Goal: Task Accomplishment & Management: Manage account settings

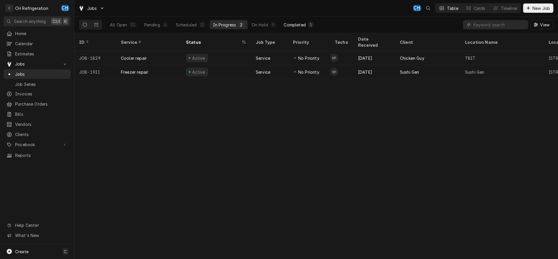
click at [295, 27] on div "Completed" at bounding box center [295, 25] width 22 height 6
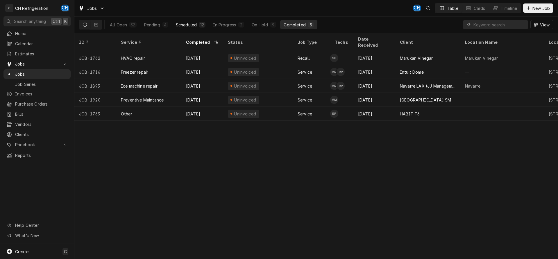
click at [186, 23] on div "Scheduled" at bounding box center [186, 25] width 21 height 6
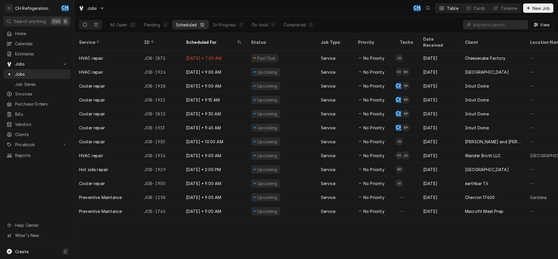
click at [304, 16] on div "Jobs CH Table Cards Timeline New Job" at bounding box center [315, 8] width 483 height 17
click at [304, 19] on div "All Open 32 Pending 4 Scheduled 12 In Progress 2 On Hold 9 Completed 5" at bounding box center [211, 25] width 211 height 16
click at [304, 24] on div "Completed" at bounding box center [295, 25] width 22 height 6
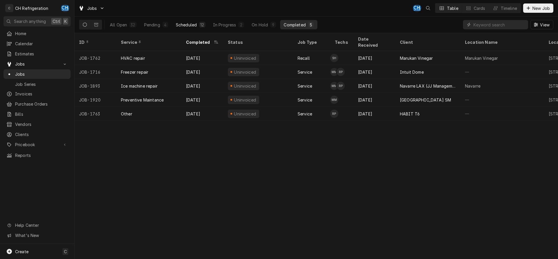
click at [198, 25] on button "Scheduled 12" at bounding box center [190, 24] width 37 height 9
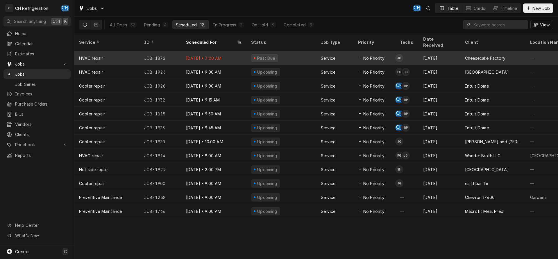
click at [233, 51] on div "Sep 12 • 7:00 AM" at bounding box center [213, 58] width 65 height 14
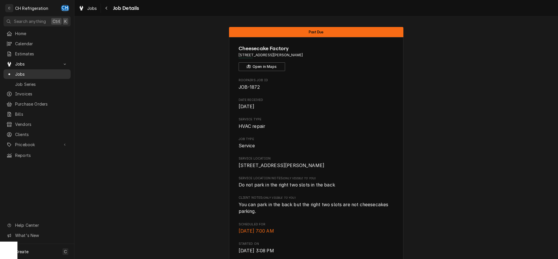
click at [30, 73] on span "Jobs" at bounding box center [41, 74] width 53 height 6
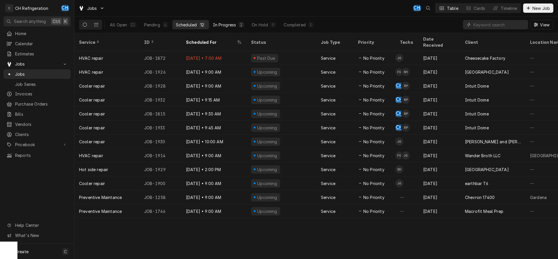
click at [222, 24] on div "In Progress" at bounding box center [224, 25] width 23 height 6
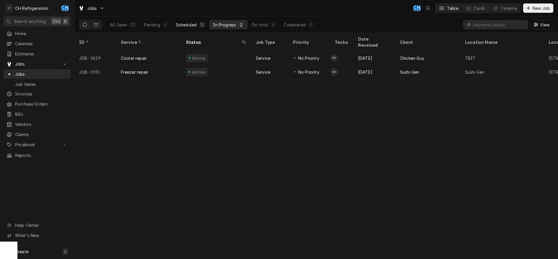
click at [188, 24] on div "Scheduled" at bounding box center [186, 25] width 21 height 6
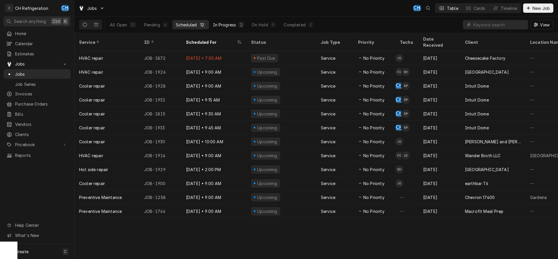
click at [231, 26] on div "In Progress" at bounding box center [224, 25] width 23 height 6
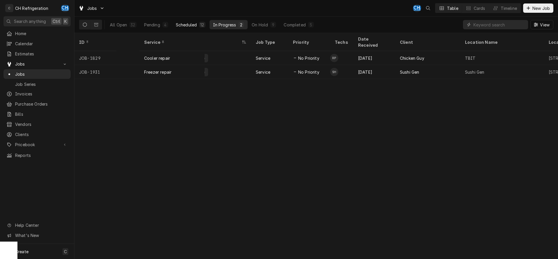
click at [200, 27] on div "12" at bounding box center [202, 25] width 6 height 6
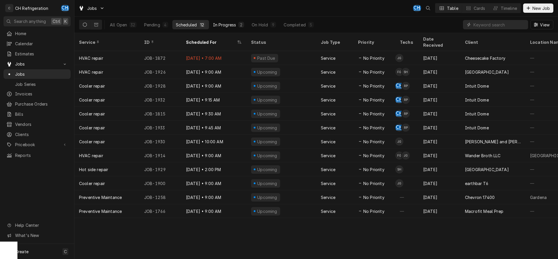
click at [237, 24] on button "In Progress 2" at bounding box center [228, 24] width 38 height 9
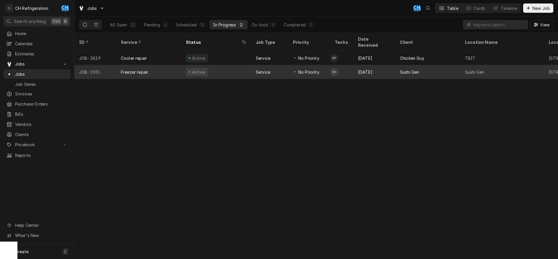
click at [399, 65] on div "Sushi Gen" at bounding box center [427, 72] width 65 height 14
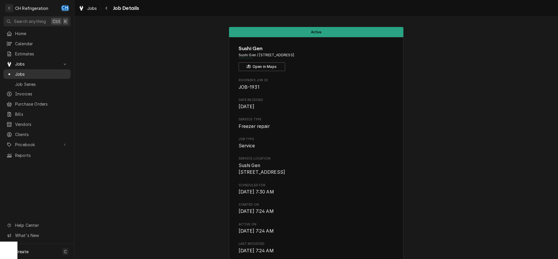
click at [24, 73] on span "Jobs" at bounding box center [41, 74] width 53 height 6
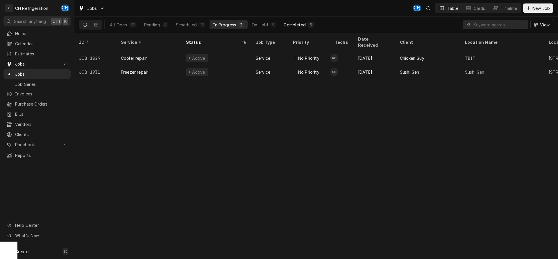
click at [301, 20] on button "Completed 5" at bounding box center [298, 24] width 37 height 9
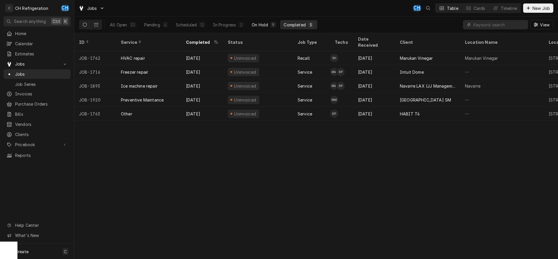
click at [268, 25] on button "On Hold 9" at bounding box center [263, 24] width 31 height 9
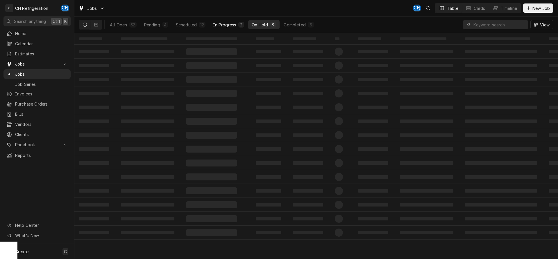
click at [231, 24] on div "In Progress" at bounding box center [224, 25] width 23 height 6
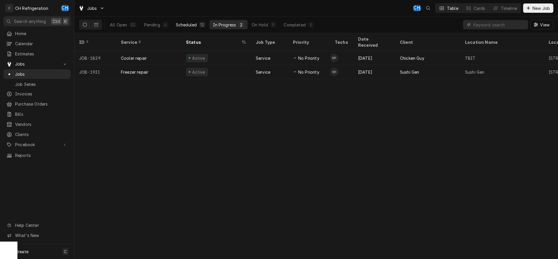
click at [204, 24] on div "12" at bounding box center [202, 25] width 4 height 6
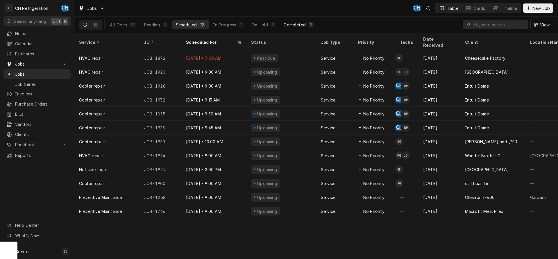
click at [303, 28] on button "Completed 5" at bounding box center [298, 24] width 37 height 9
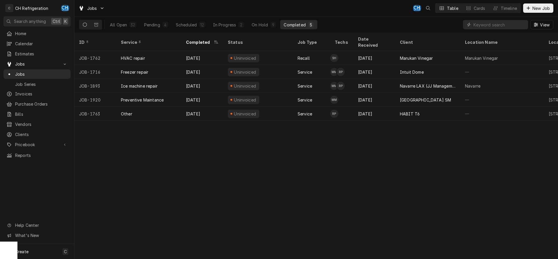
click at [310, 27] on div "5" at bounding box center [311, 25] width 6 height 6
click at [228, 24] on div "In Progress" at bounding box center [224, 25] width 23 height 6
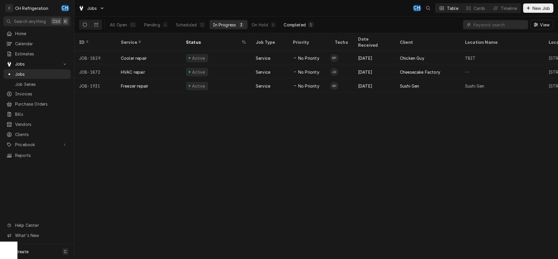
click at [298, 26] on div "Completed" at bounding box center [295, 25] width 22 height 6
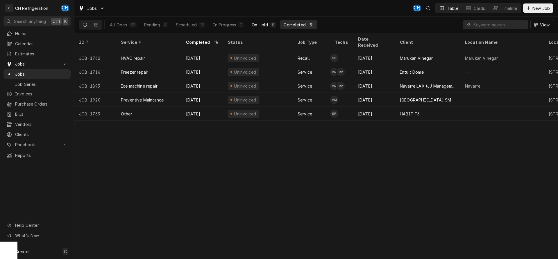
click at [254, 24] on div "On Hold" at bounding box center [260, 25] width 16 height 6
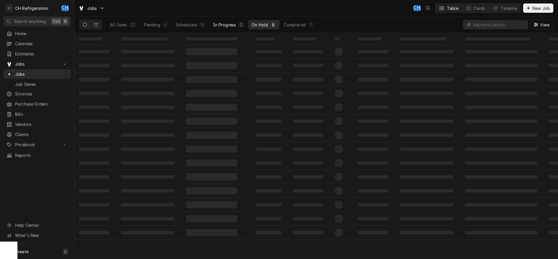
click at [231, 20] on button "In Progress 3" at bounding box center [228, 24] width 38 height 9
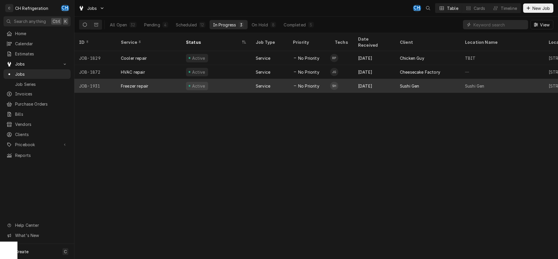
click at [395, 79] on div "Sushi Gen" at bounding box center [427, 86] width 65 height 14
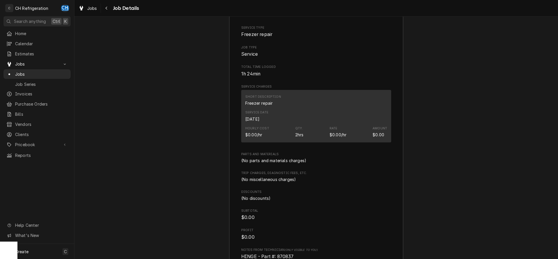
scroll to position [777, 0]
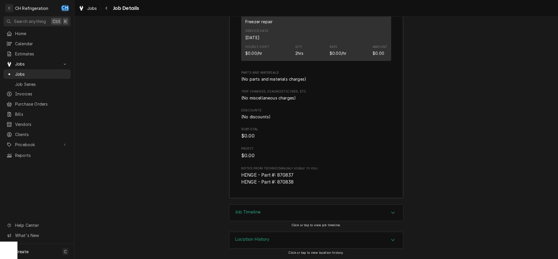
click at [289, 174] on span "HINGE - Part #: 870837 HINGE - Part #: 870838" at bounding box center [268, 179] width 54 height 12
copy span "870837"
click at [286, 182] on span "HINGE - Part #: 870837 HINGE - Part #: 870838" at bounding box center [268, 179] width 54 height 12
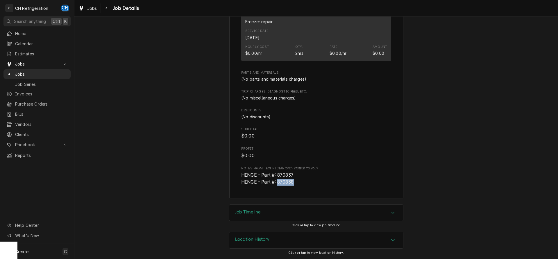
copy span "870838"
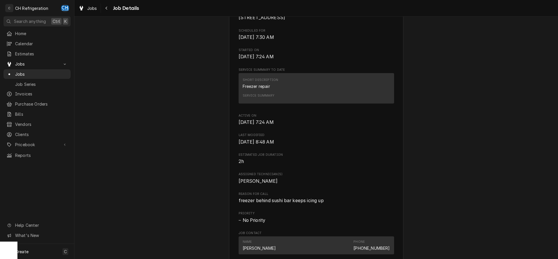
scroll to position [0, 0]
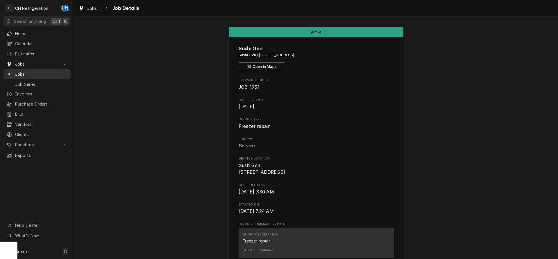
click at [30, 71] on span "Jobs" at bounding box center [41, 74] width 53 height 6
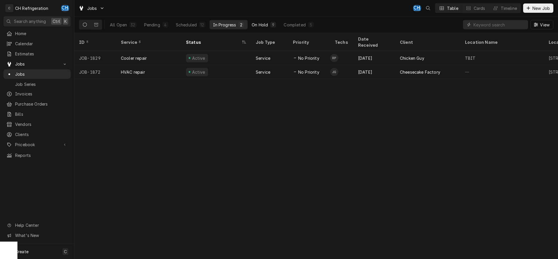
click at [274, 24] on div "9" at bounding box center [272, 25] width 3 height 6
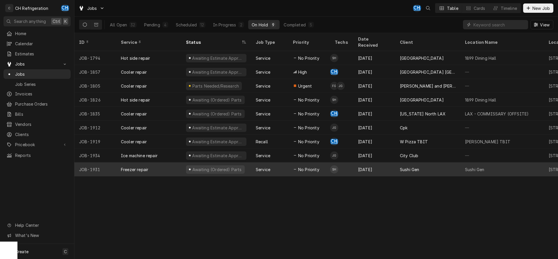
click at [393, 163] on div "[DATE]" at bounding box center [374, 170] width 42 height 14
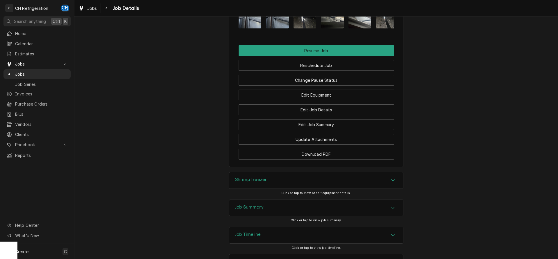
scroll to position [527, 0]
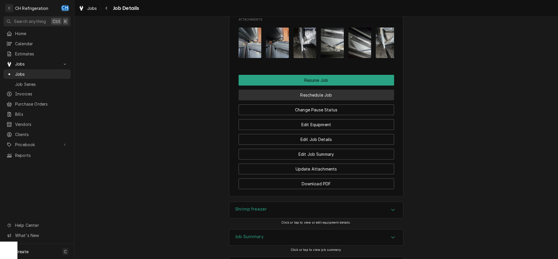
click at [303, 101] on button "Reschedule Job" at bounding box center [316, 95] width 155 height 11
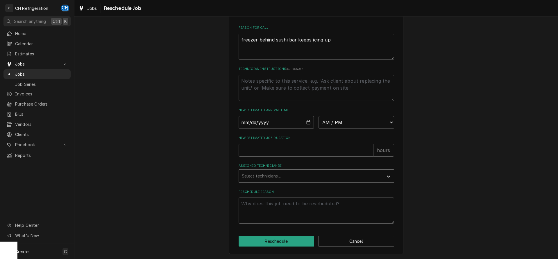
scroll to position [175, 0]
click at [308, 124] on input "Date" at bounding box center [277, 122] width 76 height 13
type input "2025-09-16"
type textarea "x"
click at [318, 116] on select "AM / PM 6:00 AM 6:15 AM 6:30 AM 6:45 AM 7:00 AM 7:15 AM 7:30 AM 7:45 AM 8:00 AM…" at bounding box center [356, 122] width 76 height 13
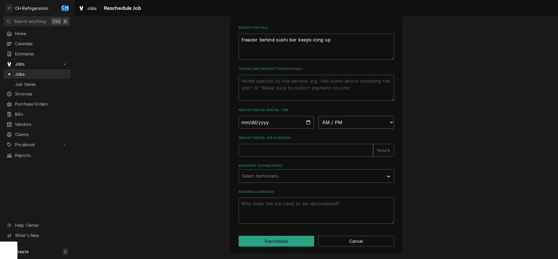
select select "07:30:00"
click option "7:30 AM" at bounding box center [0, 0] width 0 height 0
click at [300, 157] on div "Please provide some additional details to reschedule this job. Roopairs Job ID …" at bounding box center [316, 45] width 155 height 357
drag, startPoint x: 298, startPoint y: 153, endPoint x: 324, endPoint y: 150, distance: 26.2
click at [298, 153] on input "New Estimated Job Duration" at bounding box center [306, 150] width 135 height 13
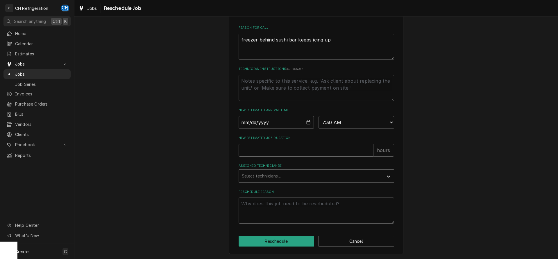
type textarea "x"
type input "2"
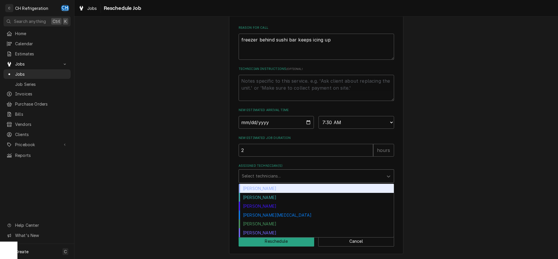
click at [286, 180] on div "Assigned Technician(s)" at bounding box center [311, 176] width 139 height 10
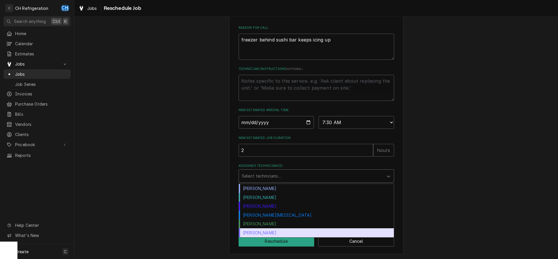
click at [260, 236] on div "Steven Hiraga" at bounding box center [316, 233] width 155 height 9
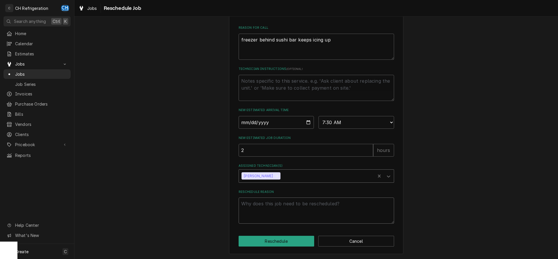
click at [295, 211] on textarea "Reschedule Reason" at bounding box center [316, 211] width 155 height 26
type textarea "x"
type textarea "h"
type textarea "x"
type textarea "hi"
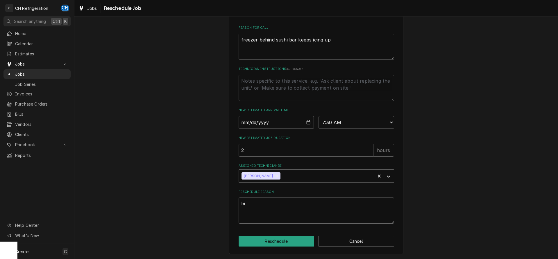
type textarea "x"
type textarea "hin"
type textarea "x"
type textarea "hing"
type textarea "x"
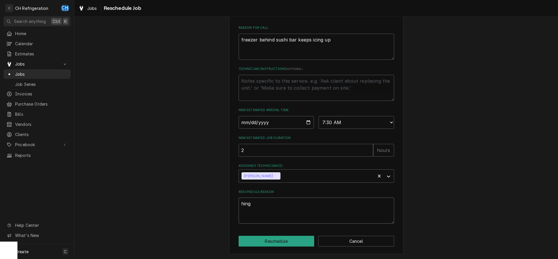
type textarea "hinge"
type textarea "x"
type textarea "hinges"
type textarea "x"
type textarea "hinges"
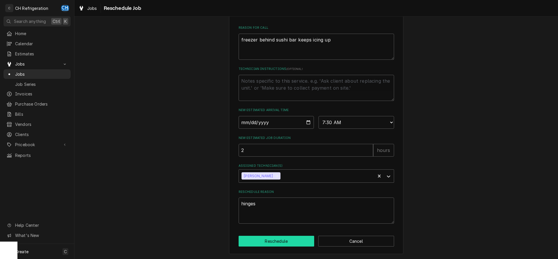
click at [270, 241] on button "Reschedule" at bounding box center [277, 241] width 76 height 11
type textarea "x"
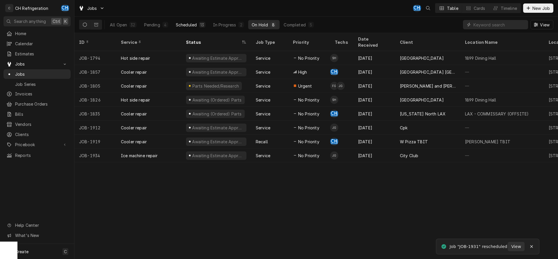
click at [183, 25] on div "Scheduled" at bounding box center [186, 25] width 21 height 6
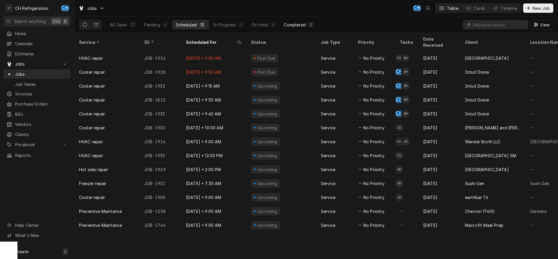
click at [306, 28] on button "Completed 5" at bounding box center [298, 24] width 37 height 9
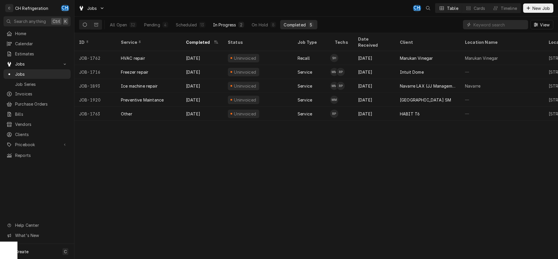
click at [222, 27] on div "In Progress" at bounding box center [224, 25] width 23 height 6
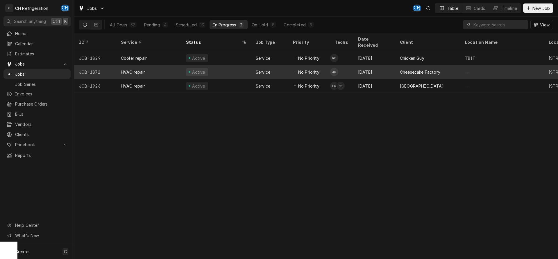
click at [368, 69] on div "Sep 3" at bounding box center [374, 72] width 42 height 14
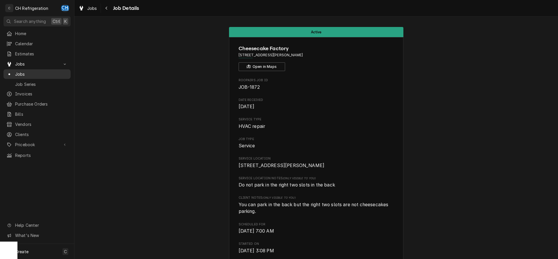
click at [45, 71] on span "Jobs" at bounding box center [41, 74] width 53 height 6
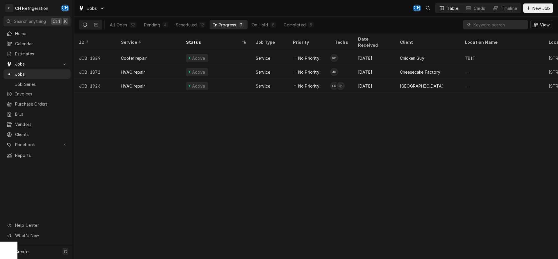
click at [219, 22] on div "In Progress" at bounding box center [224, 25] width 23 height 6
click at [223, 25] on div "In Progress" at bounding box center [223, 25] width 23 height 6
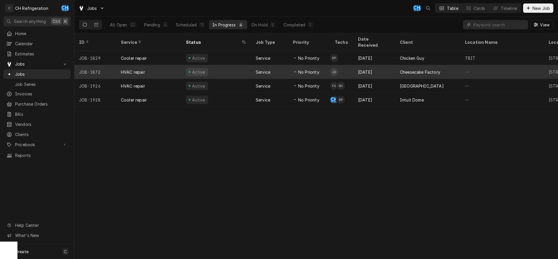
click at [341, 69] on td "JG" at bounding box center [341, 72] width 23 height 14
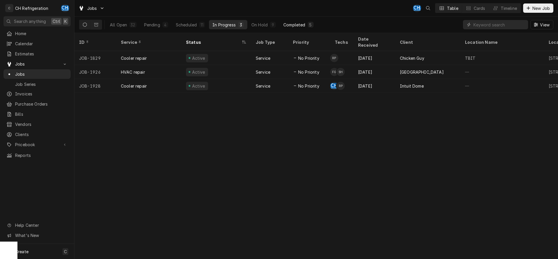
click at [288, 24] on div "Completed" at bounding box center [294, 25] width 22 height 6
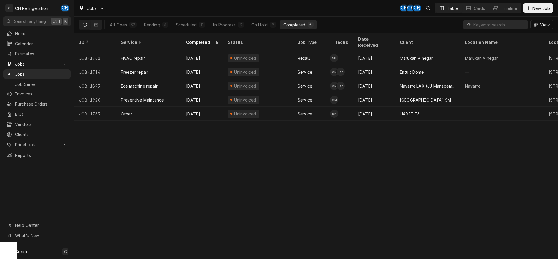
click at [293, 26] on div "Completed" at bounding box center [294, 25] width 22 height 6
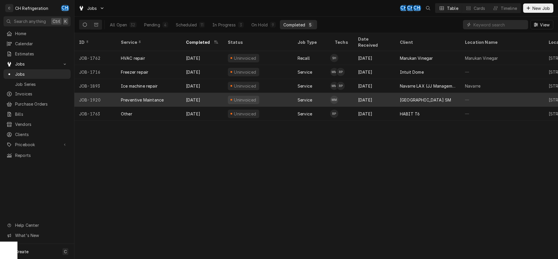
click at [460, 93] on div "—" at bounding box center [502, 100] width 84 height 14
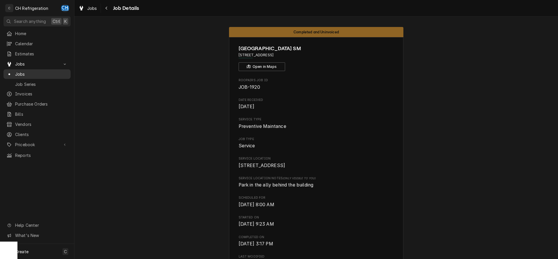
click at [29, 71] on span "Jobs" at bounding box center [41, 74] width 53 height 6
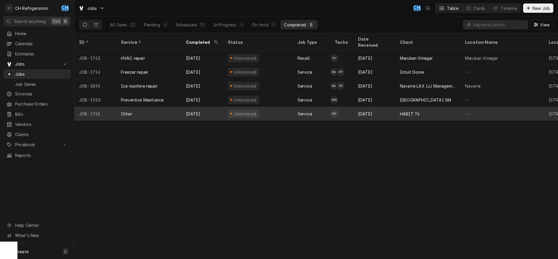
click at [398, 107] on div "HABIT T6" at bounding box center [427, 114] width 65 height 14
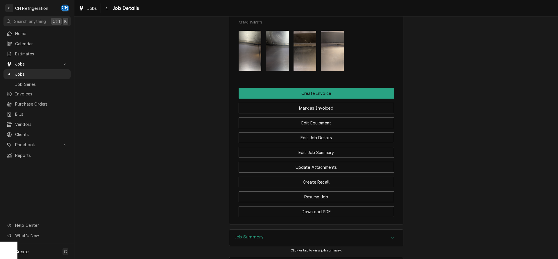
scroll to position [445, 0]
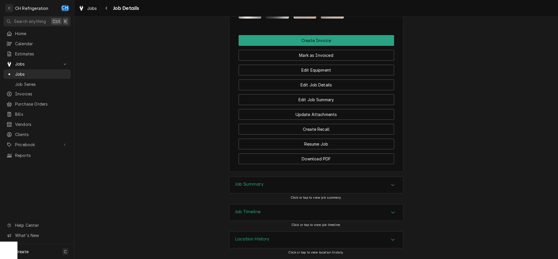
click at [257, 198] on div "Job Summary Click or tap to view job summary." at bounding box center [316, 190] width 174 height 27
click at [254, 189] on div "Job Summary" at bounding box center [316, 185] width 174 height 16
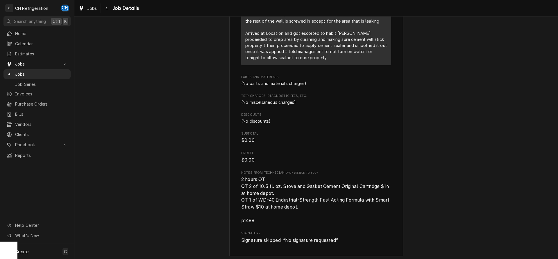
scroll to position [851, 0]
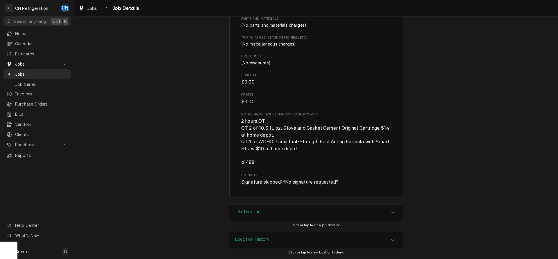
click at [284, 210] on div "Job Timeline" at bounding box center [316, 213] width 174 height 16
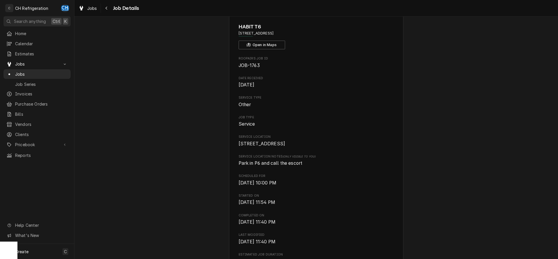
scroll to position [0, 0]
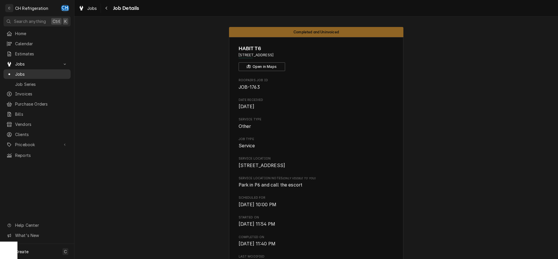
click at [9, 71] on div "Dynamic Content Wrapper" at bounding box center [9, 74] width 6 height 6
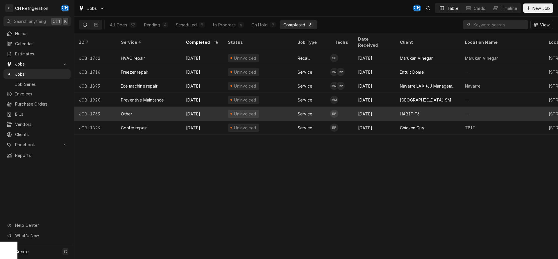
click at [370, 110] on div "[DATE]" at bounding box center [374, 114] width 42 height 14
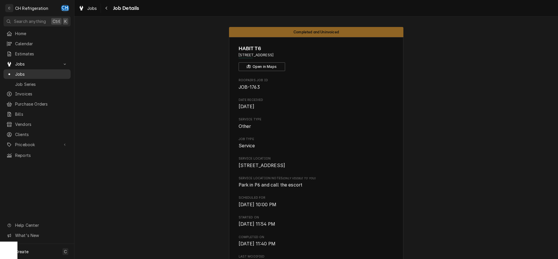
click at [39, 72] on span "Jobs" at bounding box center [41, 74] width 53 height 6
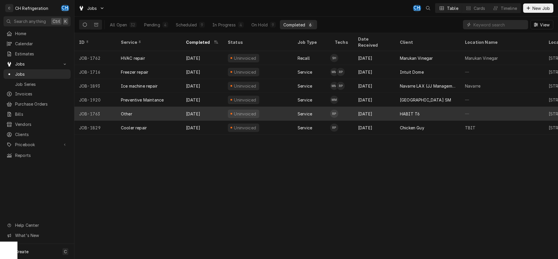
click at [415, 111] on div "HABIT T6" at bounding box center [410, 114] width 20 height 6
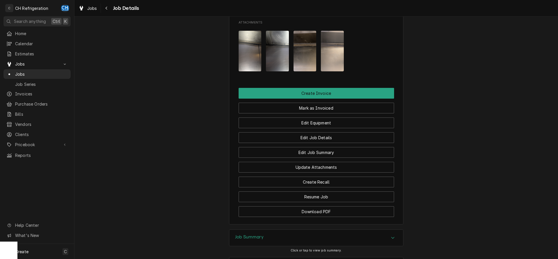
scroll to position [445, 0]
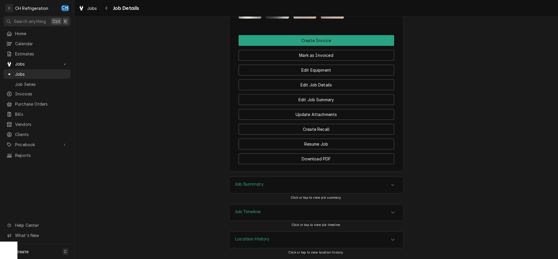
drag, startPoint x: 311, startPoint y: 181, endPoint x: 323, endPoint y: 180, distance: 12.3
click at [313, 181] on div "Job Summary" at bounding box center [316, 185] width 174 height 16
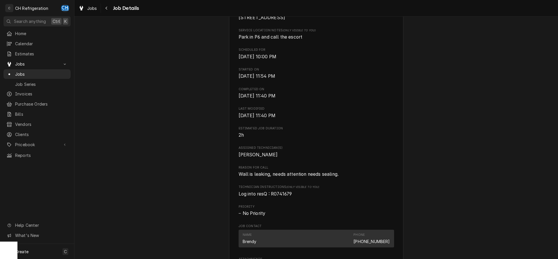
scroll to position [267, 0]
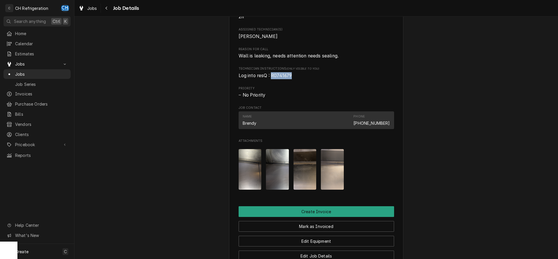
drag, startPoint x: 300, startPoint y: 83, endPoint x: 272, endPoint y: 83, distance: 27.6
click at [272, 79] on span "Log into resQ : R0741679" at bounding box center [316, 75] width 155 height 7
copy span "R0741679"
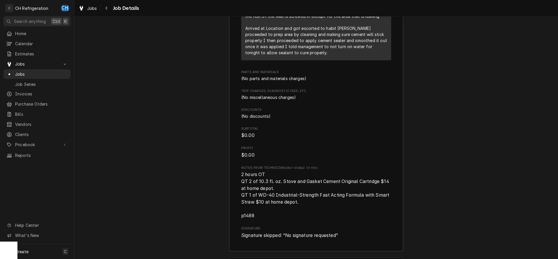
scroll to position [800, 0]
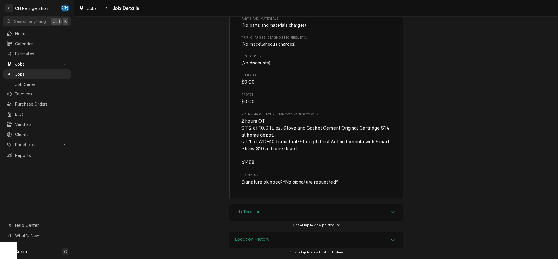
click at [353, 208] on div "Job Timeline" at bounding box center [316, 213] width 174 height 16
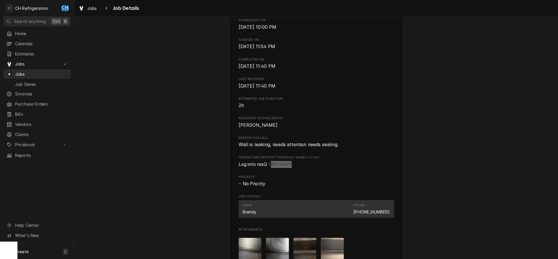
scroll to position [0, 0]
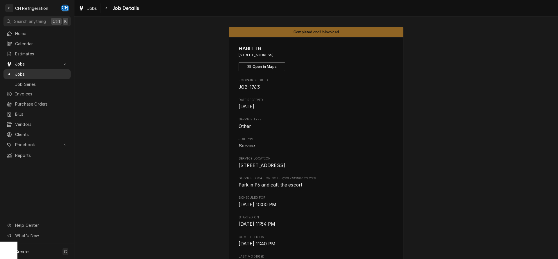
click at [35, 72] on span "Jobs" at bounding box center [41, 74] width 53 height 6
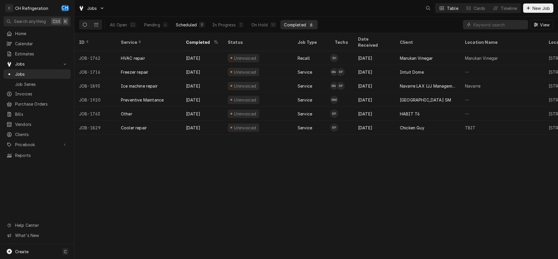
click at [208, 23] on button "Scheduled 9" at bounding box center [190, 24] width 36 height 9
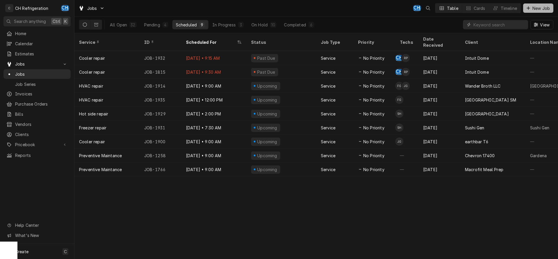
click at [536, 10] on span "New Job" at bounding box center [541, 8] width 20 height 6
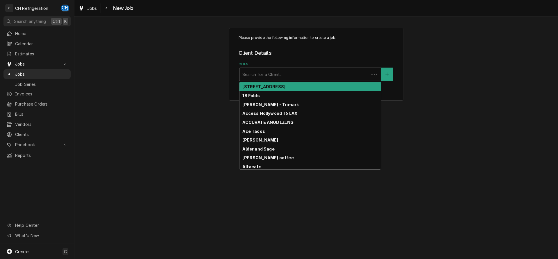
click at [252, 76] on div "Client" at bounding box center [304, 74] width 124 height 10
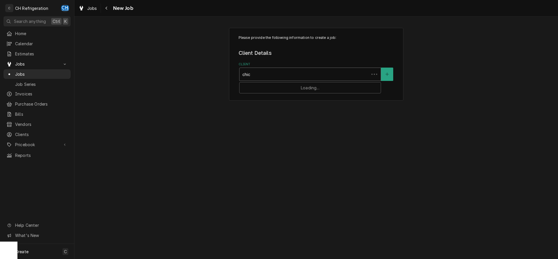
type input "chick"
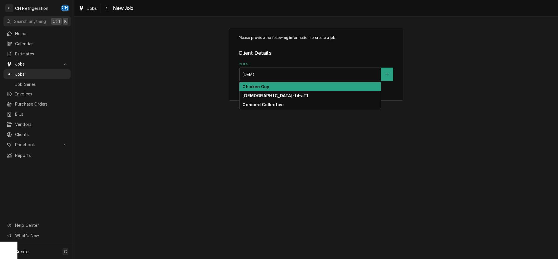
click at [260, 87] on strong "Chicken Guy" at bounding box center [255, 86] width 27 height 5
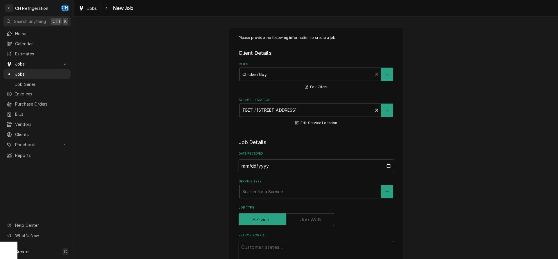
click at [277, 190] on div "Service Type" at bounding box center [309, 192] width 135 height 10
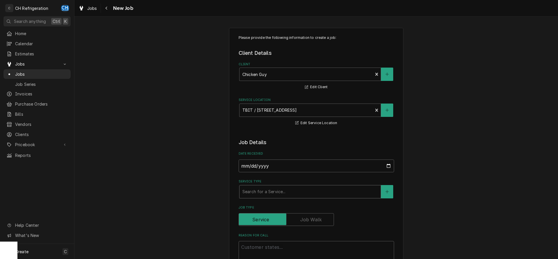
click at [276, 191] on div "Service Type" at bounding box center [309, 192] width 135 height 10
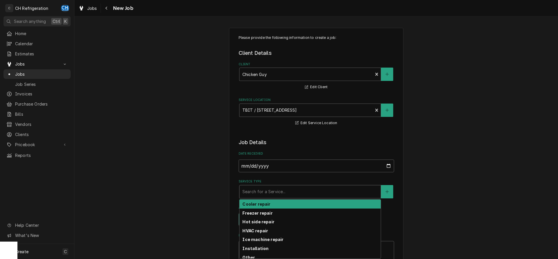
drag, startPoint x: 271, startPoint y: 202, endPoint x: 362, endPoint y: 193, distance: 91.5
click at [272, 202] on div "Cooler repair" at bounding box center [309, 204] width 141 height 9
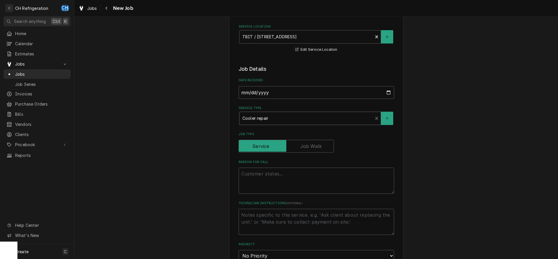
scroll to position [89, 0]
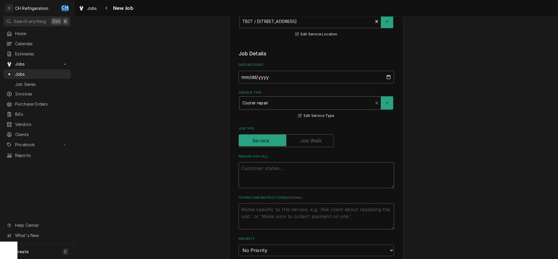
click at [274, 172] on textarea "Reason For Call" at bounding box center [316, 175] width 155 height 26
type textarea "x"
type textarea "w"
type textarea "x"
type textarea "wa"
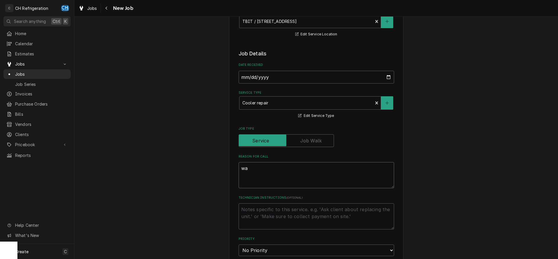
type textarea "x"
type textarea "wal"
type textarea "x"
type textarea "walk"
type textarea "x"
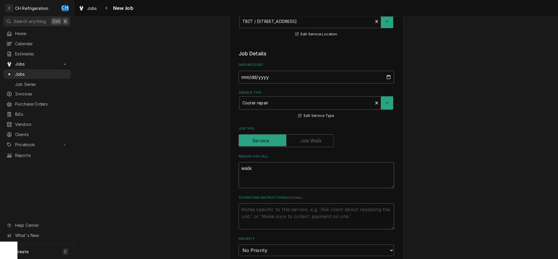
type textarea "walk-"
type textarea "x"
type textarea "walk-i"
type textarea "x"
type textarea "walk-in"
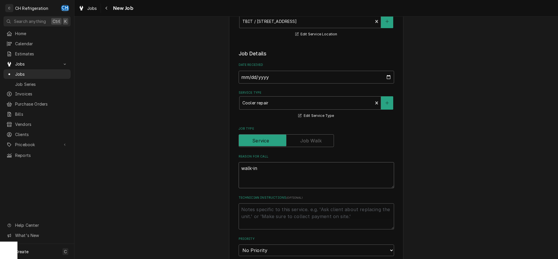
type textarea "x"
type textarea "walk-in"
type textarea "x"
type textarea "walk-in c"
type textarea "x"
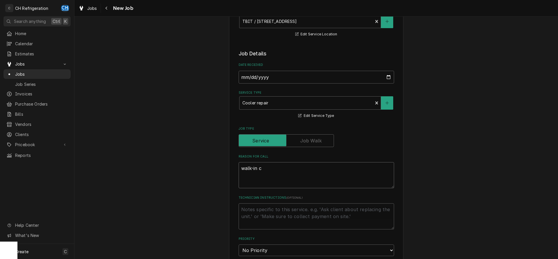
type textarea "walk-in co"
type textarea "x"
type textarea "walk-in coo"
type textarea "x"
type textarea "walk-in cool"
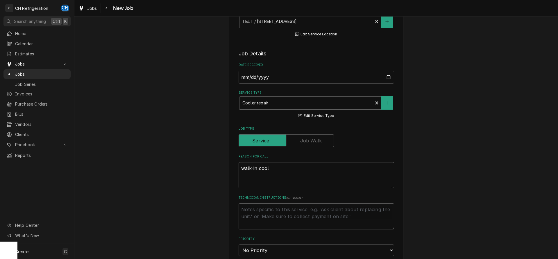
type textarea "x"
type textarea "walk-in coole"
type textarea "x"
type textarea "walk-in cooler"
type textarea "x"
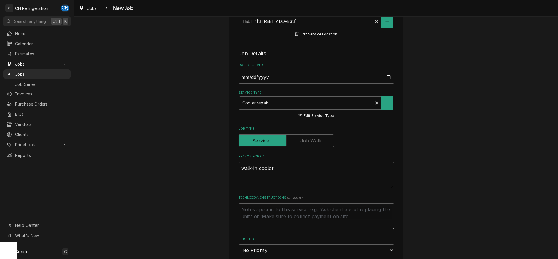
type textarea "walk-in cooler"
type textarea "x"
type textarea "walk-in cooler d"
type textarea "x"
type textarea "walk-in cooler do"
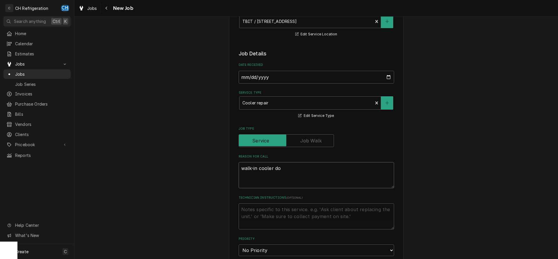
type textarea "x"
type textarea "walk-in cooler dow"
type textarea "x"
type textarea "walk-in cooler down"
type textarea "x"
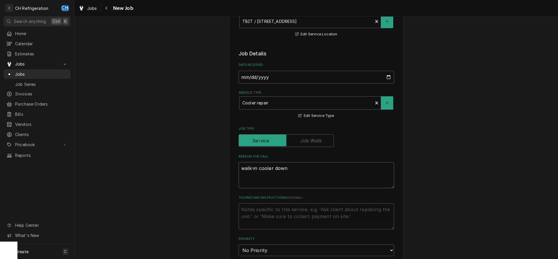
type textarea "walk-in cooler down"
type textarea "x"
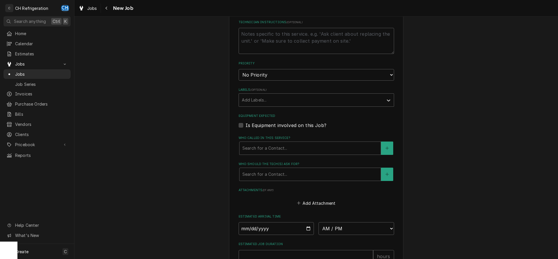
scroll to position [267, 0]
type textarea "walk-in cooler down"
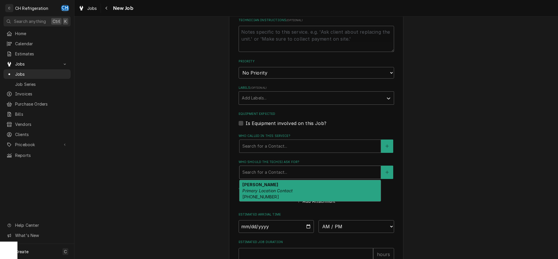
click at [279, 170] on div "Who should the tech(s) ask for?" at bounding box center [309, 172] width 135 height 10
click at [278, 190] on em "Primary Location Contact" at bounding box center [267, 191] width 50 height 5
type textarea "x"
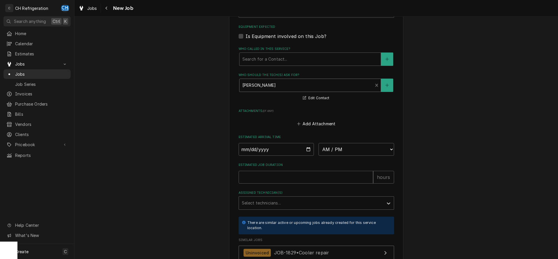
scroll to position [356, 0]
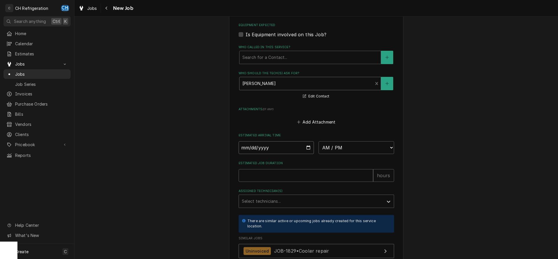
click at [307, 146] on input "Date" at bounding box center [277, 147] width 76 height 13
type input "2025-09-15"
click at [318, 141] on select "AM / PM 6:00 AM 6:15 AM 6:30 AM 6:45 AM 7:00 AM 7:15 AM 7:30 AM 7:45 AM 8:00 AM…" at bounding box center [356, 147] width 76 height 13
type textarea "x"
select select "07:00:00"
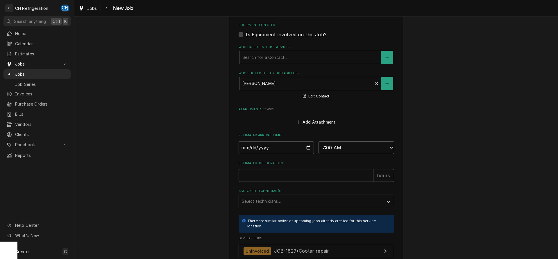
click option "7:00 AM" at bounding box center [0, 0] width 0 height 0
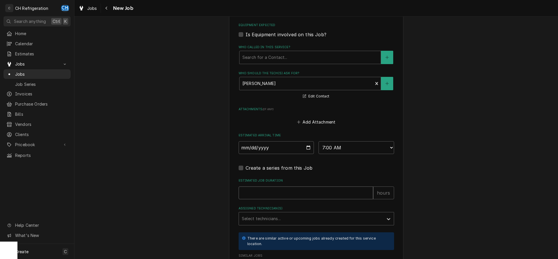
click at [286, 196] on input "Estimated Job Duration" at bounding box center [306, 193] width 135 height 13
type textarea "x"
type input "2"
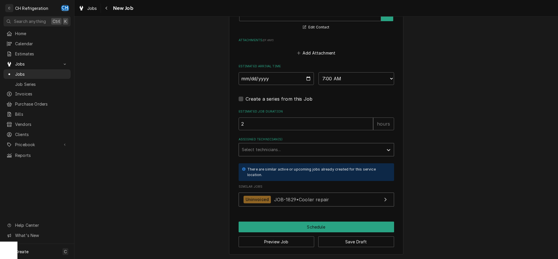
click at [291, 146] on div "Assigned Technician(s)" at bounding box center [311, 150] width 139 height 10
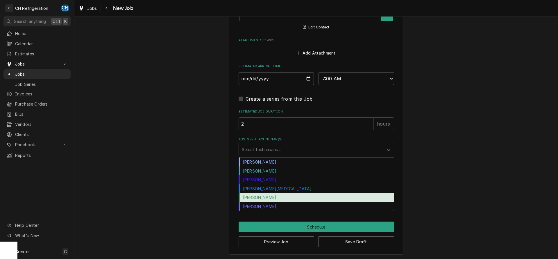
click at [275, 196] on div "[PERSON_NAME]" at bounding box center [316, 197] width 155 height 9
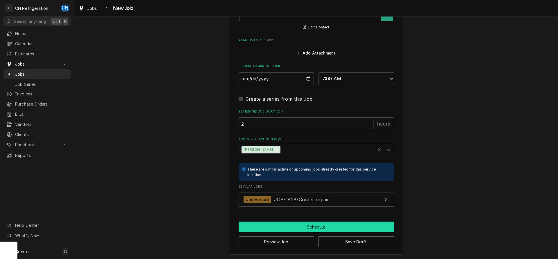
click at [336, 224] on button "Schedule" at bounding box center [316, 227] width 155 height 11
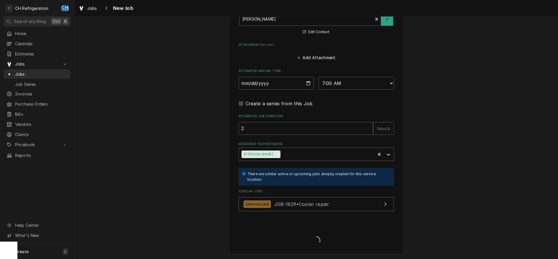
scroll to position [419, 0]
type textarea "x"
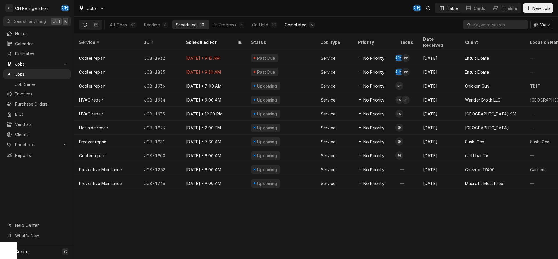
click at [295, 22] on div "Completed" at bounding box center [296, 25] width 22 height 6
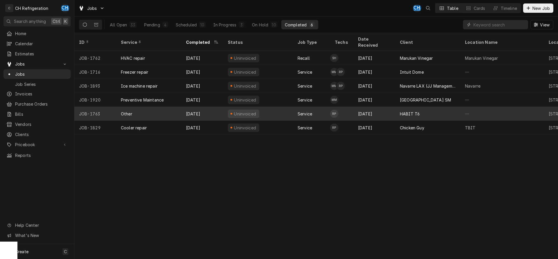
click at [408, 112] on div "HABIT T6" at bounding box center [427, 114] width 65 height 14
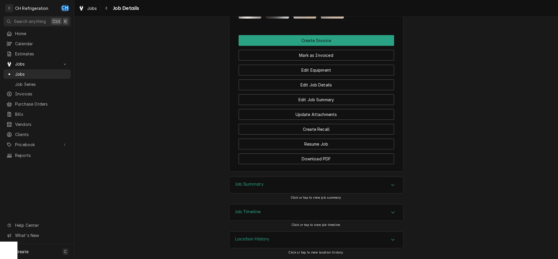
click at [288, 188] on div "Job Summary" at bounding box center [316, 185] width 174 height 16
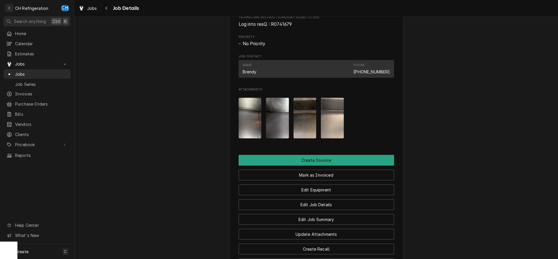
scroll to position [229, 0]
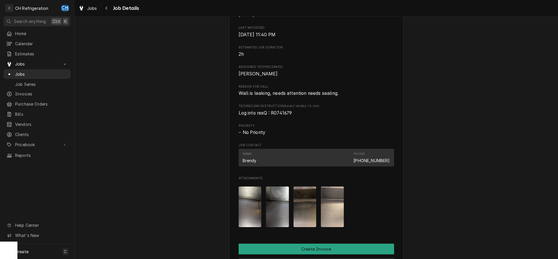
click at [253, 214] on img "Attachments" at bounding box center [250, 207] width 23 height 41
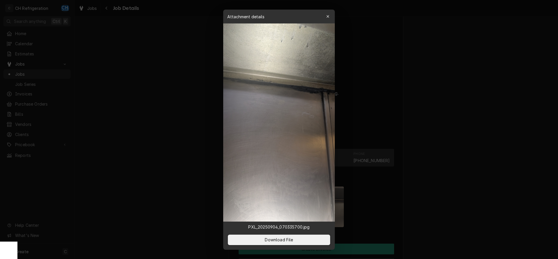
click at [467, 202] on div at bounding box center [279, 129] width 558 height 259
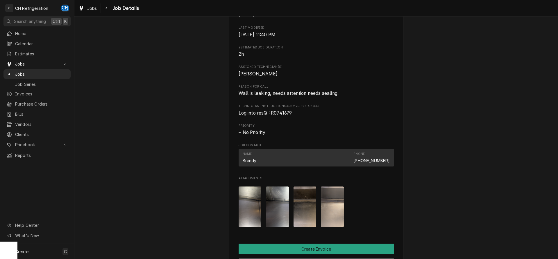
drag, startPoint x: 334, startPoint y: 210, endPoint x: 338, endPoint y: 211, distance: 4.7
click at [335, 210] on img "Attachments" at bounding box center [332, 207] width 23 height 41
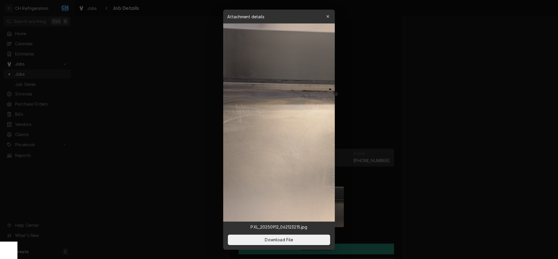
click at [467, 209] on div at bounding box center [279, 129] width 558 height 259
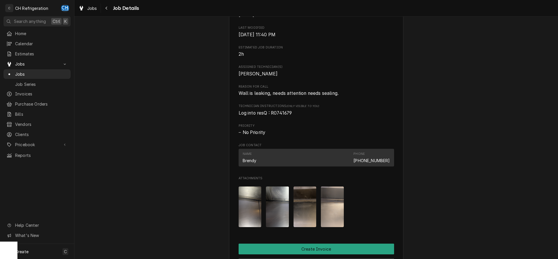
click at [242, 214] on img "Attachments" at bounding box center [250, 207] width 23 height 41
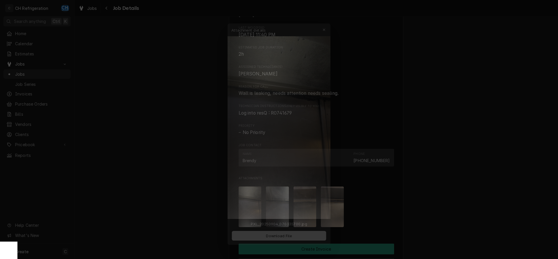
click at [487, 208] on div at bounding box center [279, 129] width 558 height 259
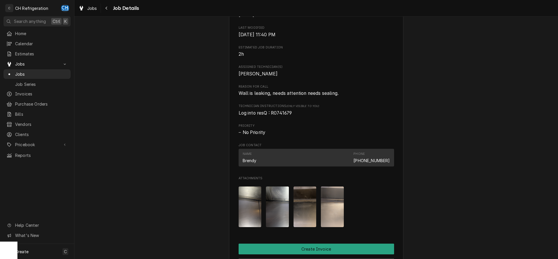
click at [268, 213] on img "Attachments" at bounding box center [277, 207] width 23 height 41
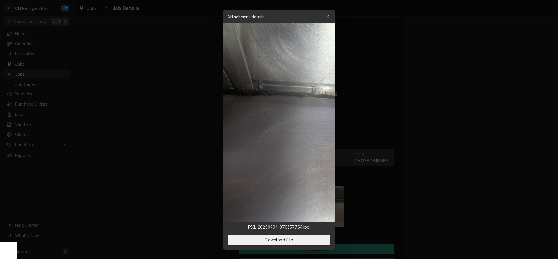
click at [458, 206] on div at bounding box center [279, 129] width 558 height 259
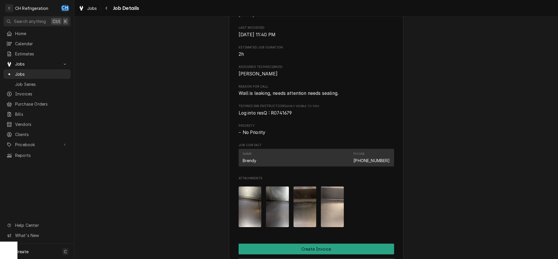
click at [302, 213] on img "Attachments" at bounding box center [304, 207] width 23 height 41
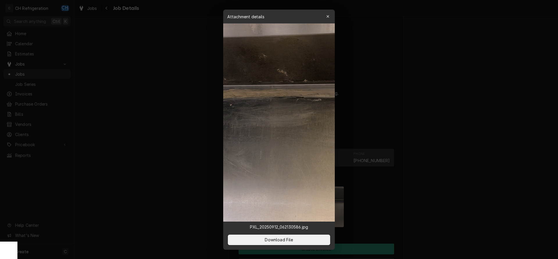
click at [466, 211] on div at bounding box center [279, 129] width 558 height 259
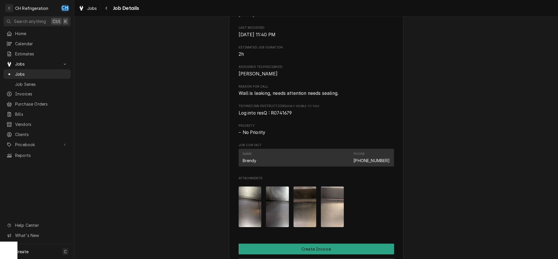
click at [333, 214] on img "Attachments" at bounding box center [332, 207] width 23 height 41
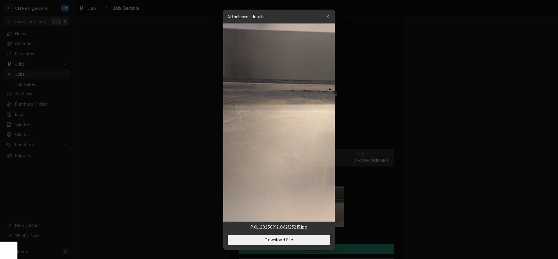
click at [486, 199] on div at bounding box center [279, 129] width 558 height 259
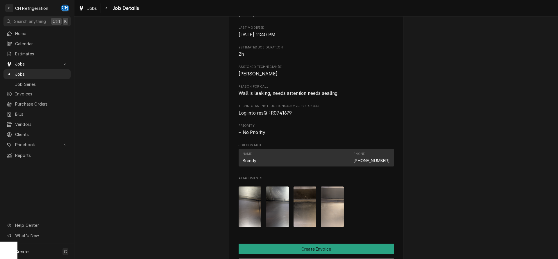
scroll to position [348, 0]
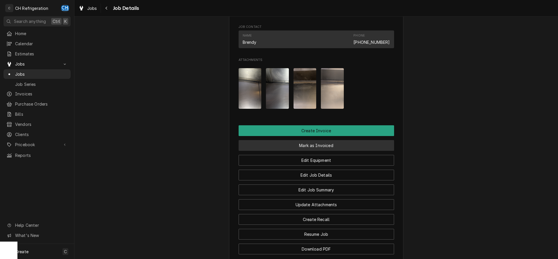
click at [321, 151] on button "Mark as Invoiced" at bounding box center [316, 145] width 155 height 11
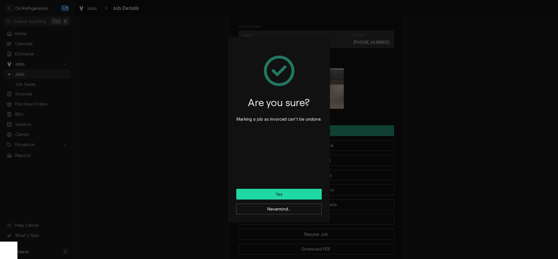
click at [295, 193] on button "Yes" at bounding box center [278, 194] width 85 height 11
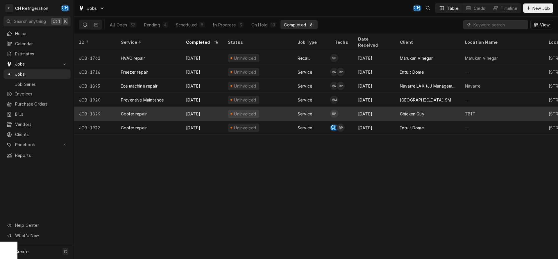
click at [450, 109] on div "Chicken Guy" at bounding box center [427, 114] width 65 height 14
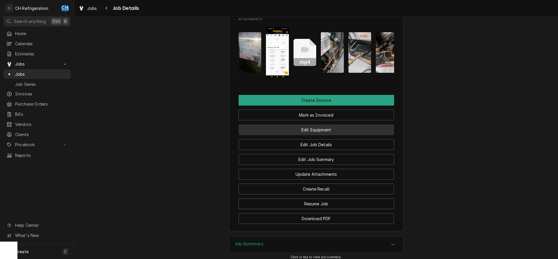
scroll to position [511, 0]
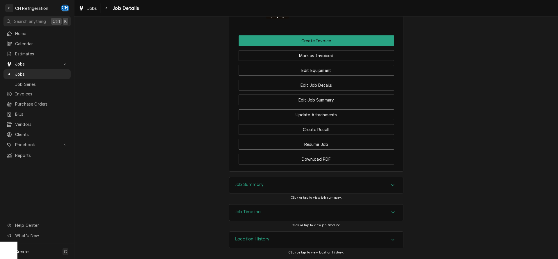
click at [341, 189] on div "Job Summary" at bounding box center [316, 185] width 174 height 16
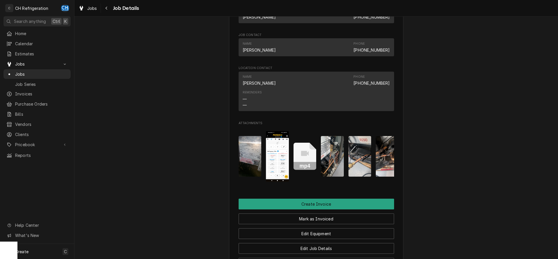
scroll to position [322, 0]
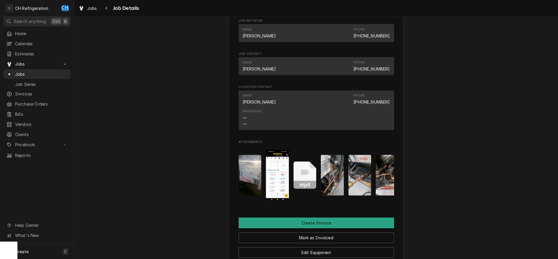
click at [244, 182] on img "Attachments" at bounding box center [250, 175] width 23 height 41
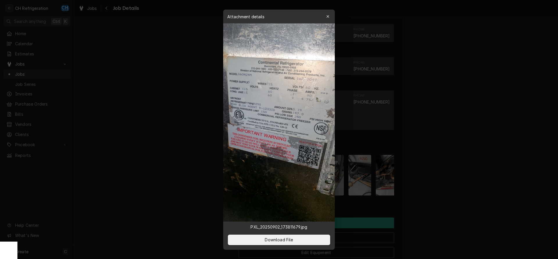
click at [487, 150] on div at bounding box center [279, 129] width 558 height 259
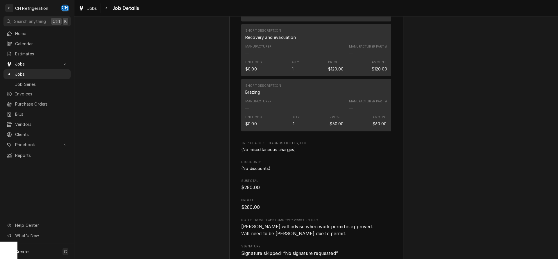
scroll to position [1181, 0]
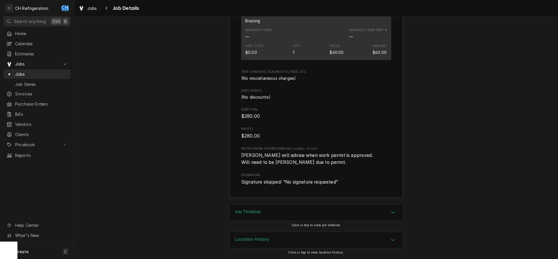
click at [243, 208] on div "Job Timeline" at bounding box center [316, 213] width 174 height 16
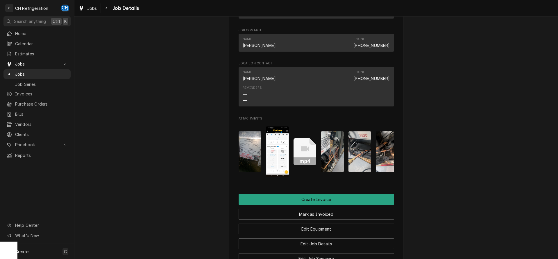
scroll to position [318, 0]
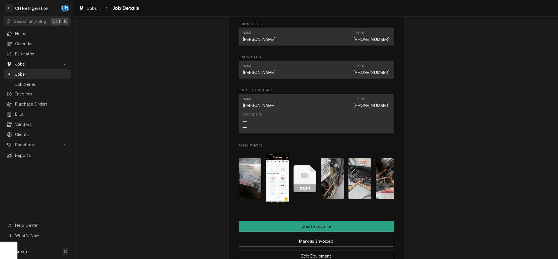
click at [316, 217] on div "Chicken Guy TBIT / 1 World Way, Los Angeles, CA 90045 Open in Maps Roopairs Job…" at bounding box center [316, 38] width 174 height 639
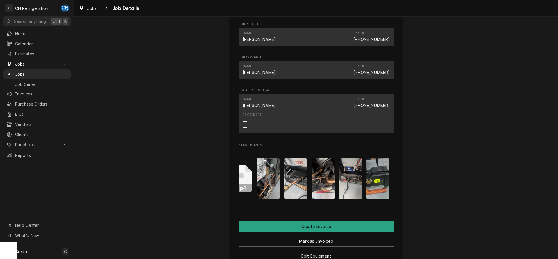
click at [283, 194] on div "mp4" at bounding box center [316, 179] width 155 height 60
click at [295, 194] on img "Attachments" at bounding box center [295, 179] width 23 height 41
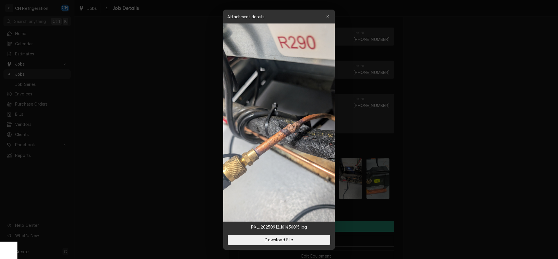
click at [465, 193] on div at bounding box center [279, 129] width 558 height 259
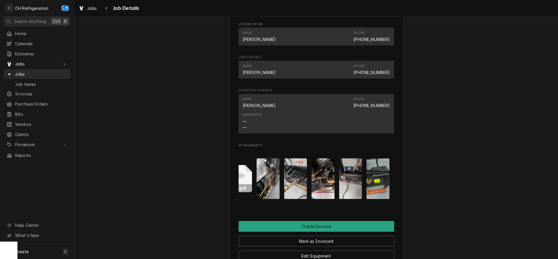
click at [276, 184] on img "Attachments" at bounding box center [268, 179] width 23 height 41
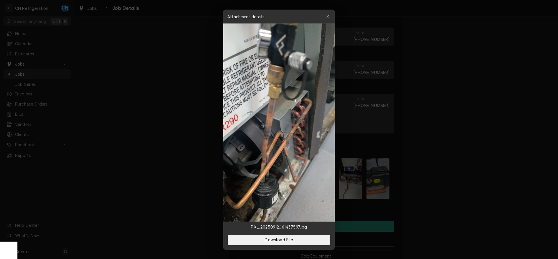
click at [428, 188] on div at bounding box center [279, 129] width 558 height 259
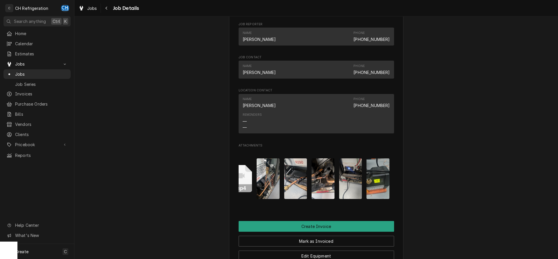
click at [324, 186] on img "Attachments" at bounding box center [322, 179] width 23 height 41
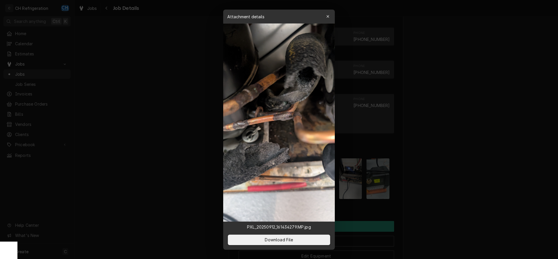
click at [436, 188] on div at bounding box center [279, 129] width 558 height 259
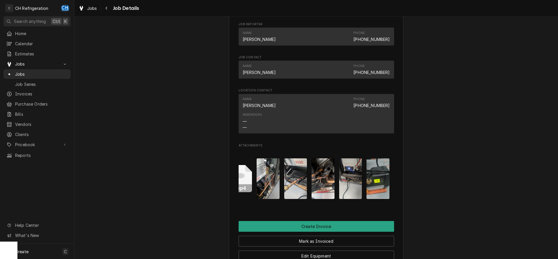
click at [348, 188] on img "Attachments" at bounding box center [350, 179] width 23 height 41
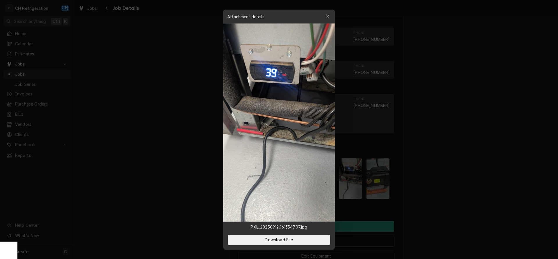
click at [441, 173] on div at bounding box center [279, 129] width 558 height 259
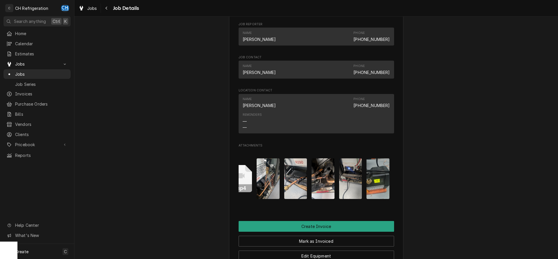
click at [383, 188] on img "Attachments" at bounding box center [377, 179] width 23 height 41
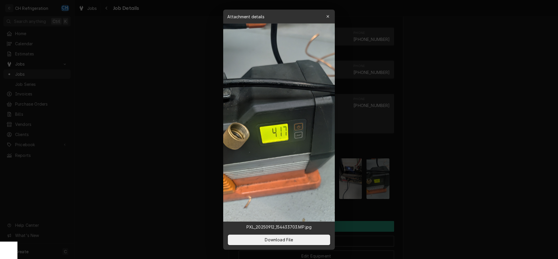
click at [424, 187] on div at bounding box center [279, 129] width 558 height 259
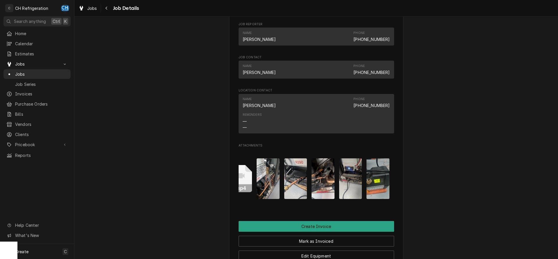
click at [380, 187] on img "Attachments" at bounding box center [377, 179] width 23 height 41
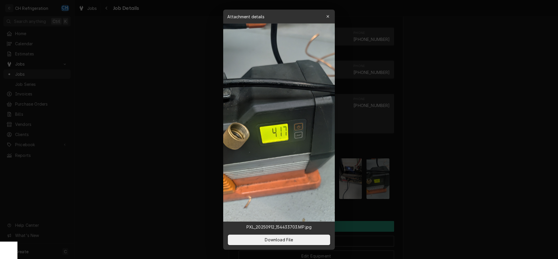
click at [462, 139] on div at bounding box center [279, 129] width 558 height 259
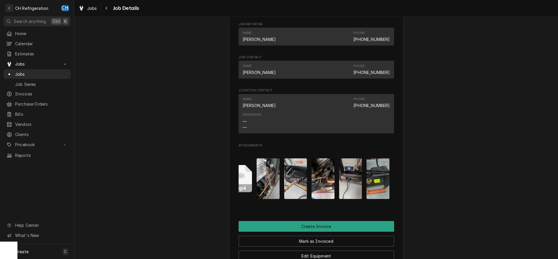
click at [345, 179] on img "Attachments" at bounding box center [350, 179] width 23 height 41
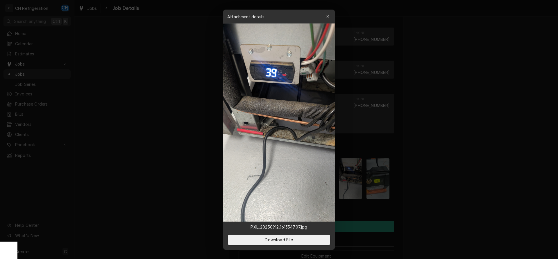
drag, startPoint x: 429, startPoint y: 191, endPoint x: 371, endPoint y: 190, distance: 58.1
click at [429, 191] on div at bounding box center [279, 129] width 558 height 259
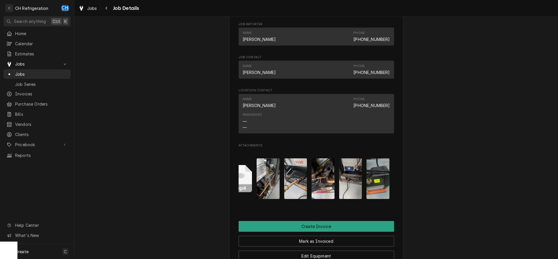
click at [325, 185] on img "Attachments" at bounding box center [322, 179] width 23 height 41
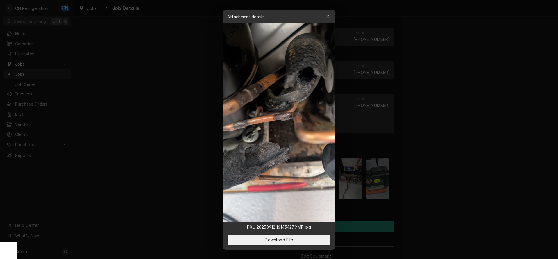
click at [471, 96] on div at bounding box center [279, 129] width 558 height 259
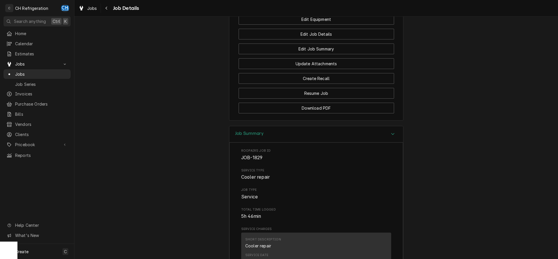
scroll to position [466, 0]
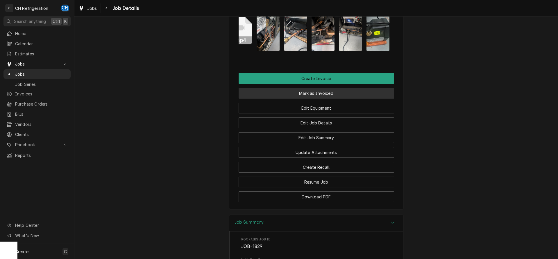
click at [315, 99] on button "Mark as Invoiced" at bounding box center [316, 93] width 155 height 11
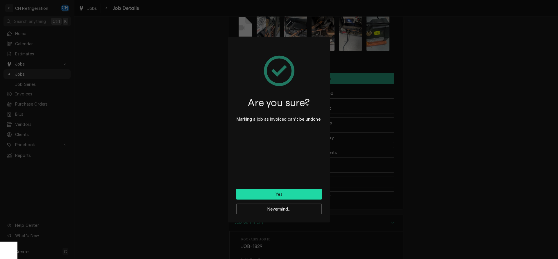
click at [297, 192] on button "Yes" at bounding box center [278, 194] width 85 height 11
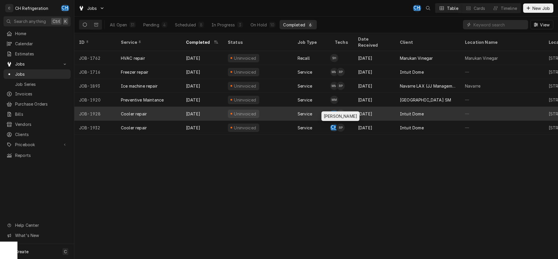
click at [335, 110] on div "Chris Hiraga's Avatar" at bounding box center [334, 114] width 8 height 8
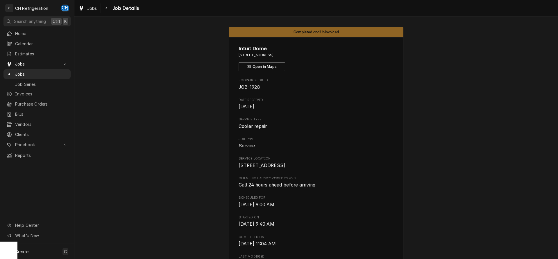
click at [31, 73] on span "Jobs" at bounding box center [41, 74] width 53 height 6
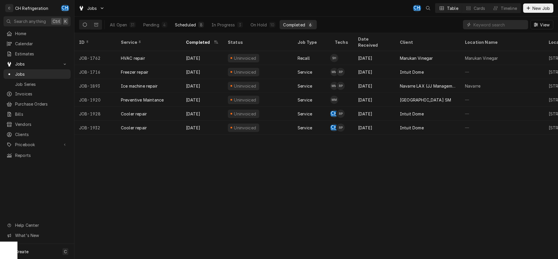
click at [196, 24] on div "Scheduled" at bounding box center [185, 25] width 21 height 6
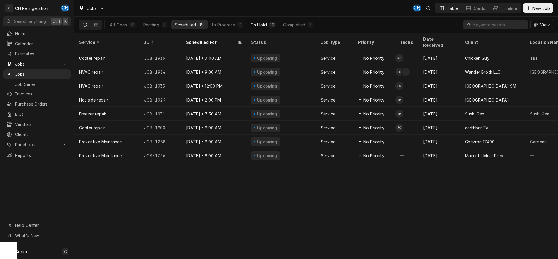
click at [262, 23] on div "On Hold" at bounding box center [258, 25] width 16 height 6
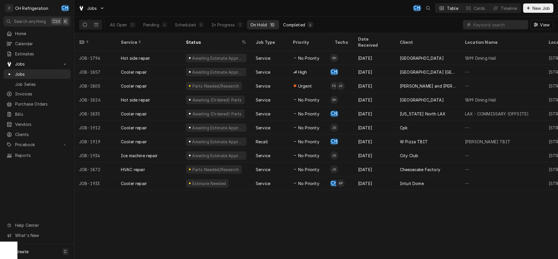
click at [297, 27] on div "Completed" at bounding box center [294, 25] width 22 height 6
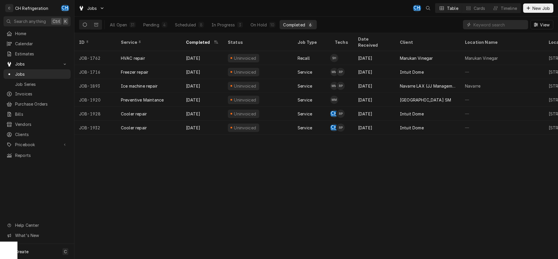
click at [147, 166] on div "ID Service Completed Status Job Type Techs Date Received Client Location Name L…" at bounding box center [315, 146] width 483 height 226
click at [519, 191] on div "ID Service Completed Status Job Type Techs Date Received Client Location Name L…" at bounding box center [315, 146] width 483 height 226
click at [188, 28] on button "Scheduled 8" at bounding box center [189, 24] width 36 height 9
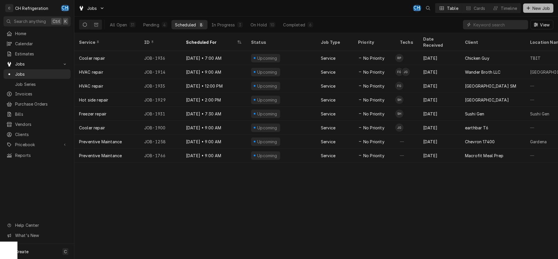
click at [534, 9] on span "New Job" at bounding box center [541, 8] width 20 height 6
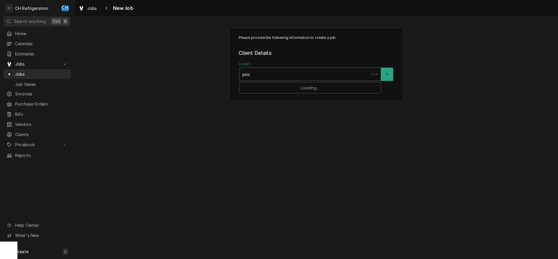
type input "prior"
click at [268, 88] on strong "Priority Landscape Services LLC" at bounding box center [276, 86] width 69 height 5
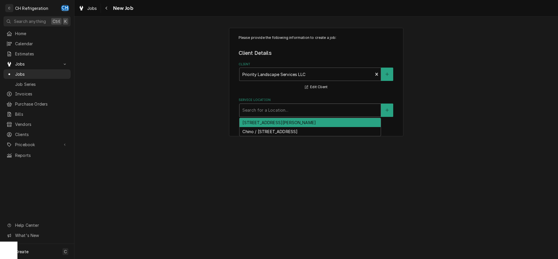
click at [295, 111] on div "Service Location" at bounding box center [309, 110] width 135 height 10
click at [302, 123] on div "1524 W Mable St, Anaheim, CA 92802" at bounding box center [309, 122] width 141 height 9
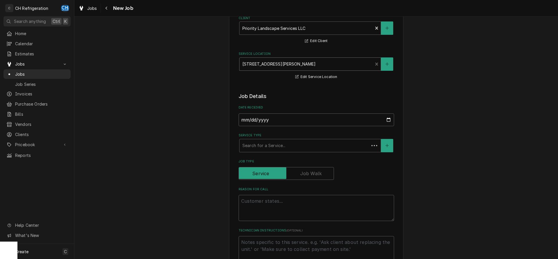
scroll to position [89, 0]
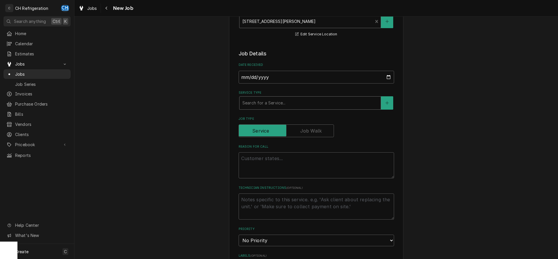
click at [291, 104] on div "Service Type" at bounding box center [309, 103] width 135 height 10
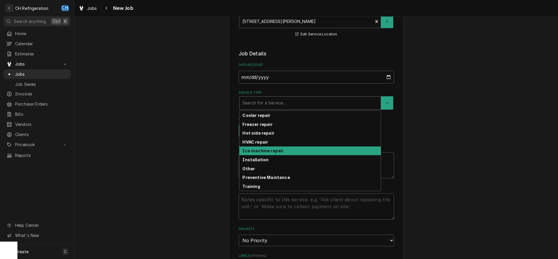
click at [275, 153] on strong "Ice machine repair" at bounding box center [262, 150] width 41 height 5
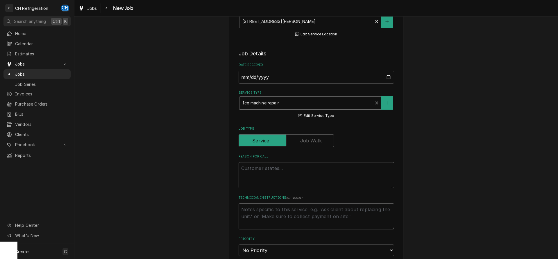
click at [272, 171] on textarea "Reason For Call" at bounding box center [316, 175] width 155 height 26
type textarea "x"
type textarea "i"
type textarea "x"
type textarea "ic"
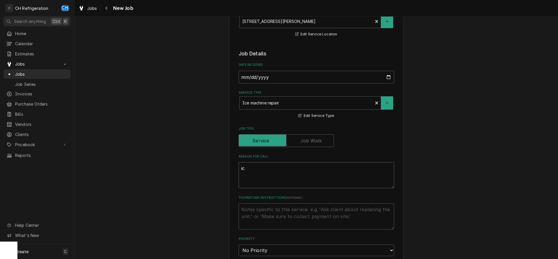
type textarea "x"
type textarea "ice"
type textarea "x"
type textarea "ice"
type textarea "x"
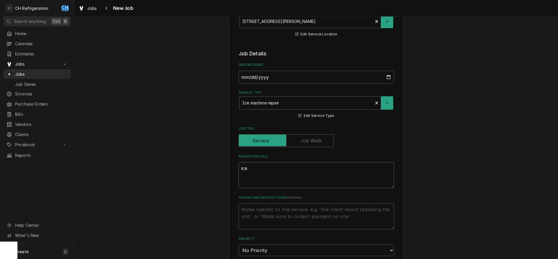
type textarea "ice m"
type textarea "x"
type textarea "ice ma"
type textarea "x"
type textarea "ice mac"
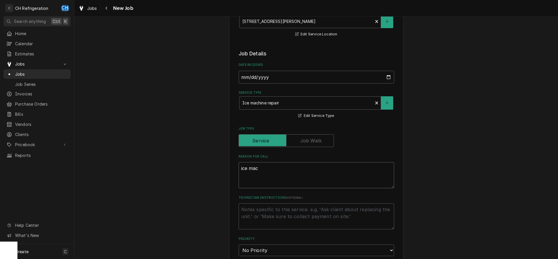
type textarea "x"
type textarea "ice mach"
type textarea "x"
type textarea "ice machi"
type textarea "x"
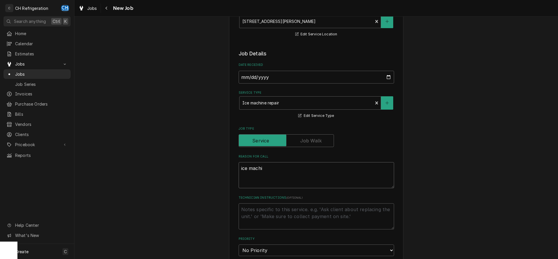
type textarea "ice machie"
type textarea "x"
type textarea "ice machien"
type textarea "x"
type textarea "ice machien"
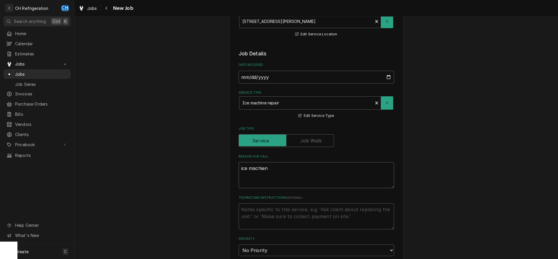
type textarea "x"
type textarea "ice machien d"
type textarea "x"
type textarea "ice machien do"
type textarea "x"
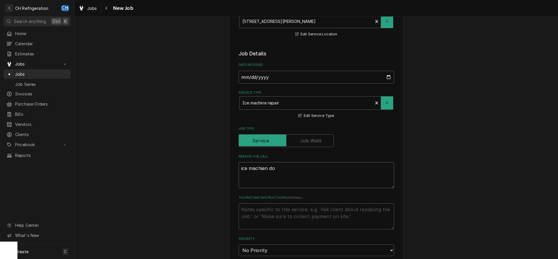
type textarea "ice machien dow"
type textarea "x"
type textarea "ice machien down"
type textarea "x"
type textarea "ice machien down"
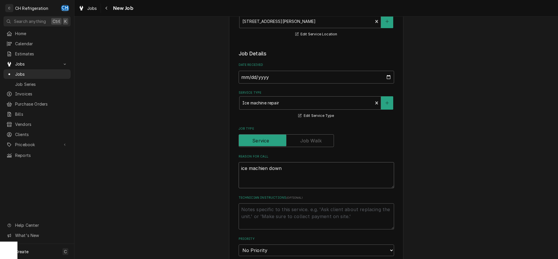
type textarea "x"
type textarea "ice machine down"
type textarea "x"
click at [289, 171] on textarea "ice machine down" at bounding box center [316, 175] width 155 height 26
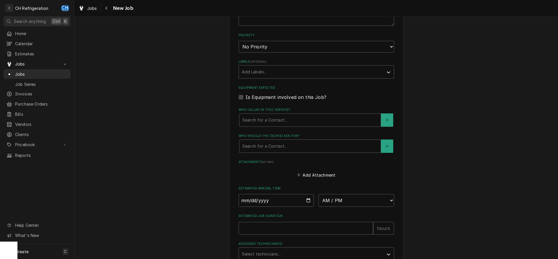
scroll to position [296, 0]
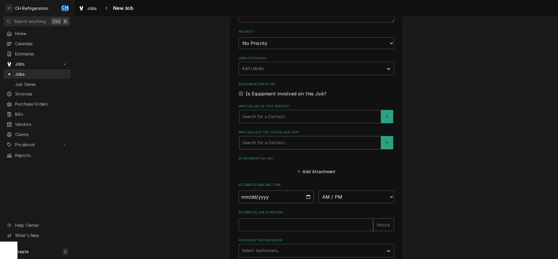
type textarea "ice machine down"
click at [285, 146] on div "Who should the tech(s) ask for?" at bounding box center [309, 143] width 135 height 10
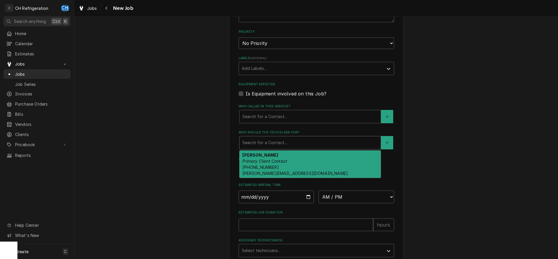
click at [284, 154] on div "Quinn Primary Client Contact (562) 383-3123 quinn@priorityservices.net" at bounding box center [309, 164] width 141 height 27
type textarea "x"
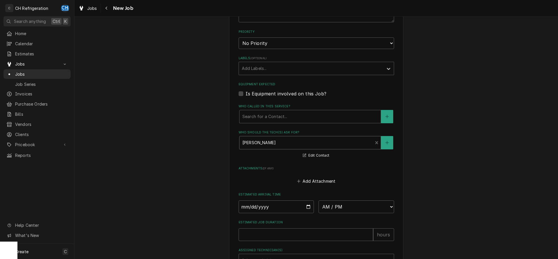
scroll to position [354, 0]
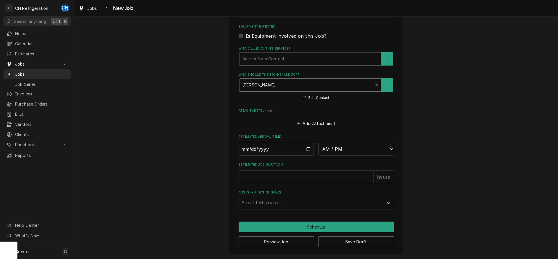
click at [306, 145] on input "Date" at bounding box center [277, 149] width 76 height 13
click at [307, 150] on input "Date" at bounding box center [277, 149] width 76 height 13
type input "2025-09-15"
click at [318, 143] on select "AM / PM 6:00 AM 6:15 AM 6:30 AM 6:45 AM 7:00 AM 7:15 AM 7:30 AM 7:45 AM 8:00 AM…" at bounding box center [356, 149] width 76 height 13
type textarea "x"
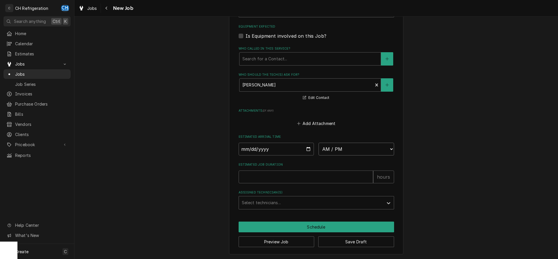
select select "09:00:00"
click option "9:00 AM" at bounding box center [0, 0] width 0 height 0
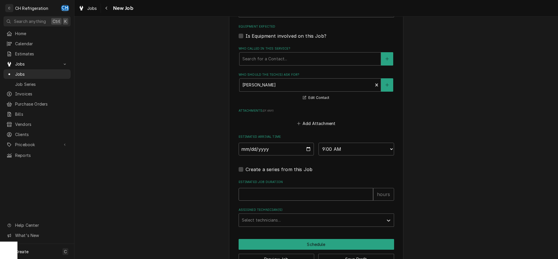
click at [280, 195] on input "Estimated Job Duration" at bounding box center [306, 194] width 135 height 13
type textarea "x"
type input "2"
type textarea "x"
type input "2"
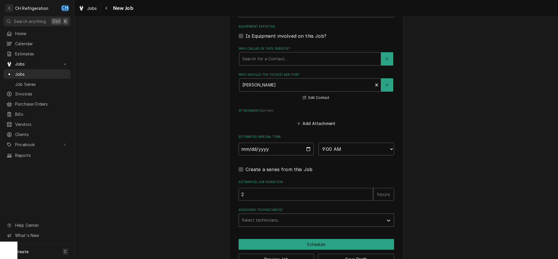
drag, startPoint x: 258, startPoint y: 218, endPoint x: 263, endPoint y: 222, distance: 6.9
click at [258, 216] on div "Assigned Technician(s)" at bounding box center [311, 220] width 139 height 10
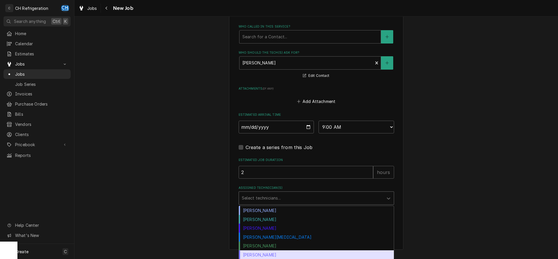
click at [259, 253] on div "Steven Hiraga" at bounding box center [316, 255] width 155 height 9
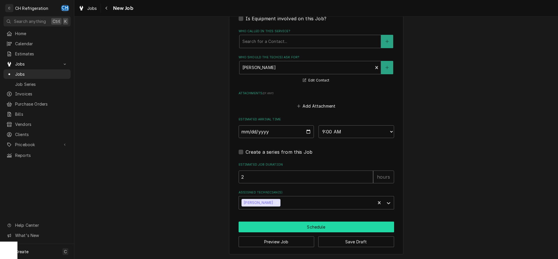
click at [289, 229] on button "Schedule" at bounding box center [316, 227] width 155 height 11
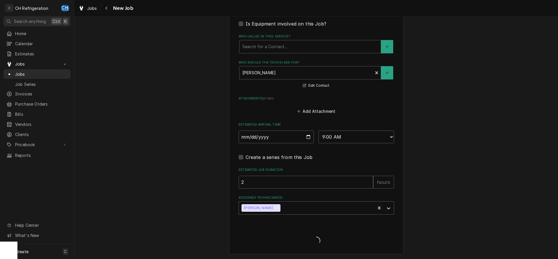
type textarea "x"
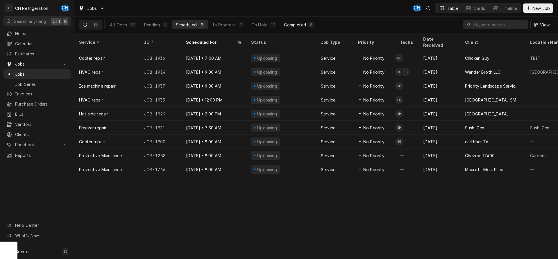
click at [298, 25] on div "Completed" at bounding box center [295, 25] width 22 height 6
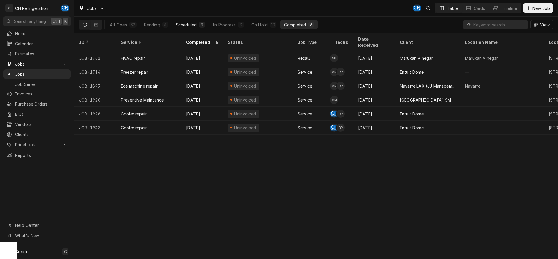
click at [184, 26] on div "Scheduled" at bounding box center [186, 25] width 21 height 6
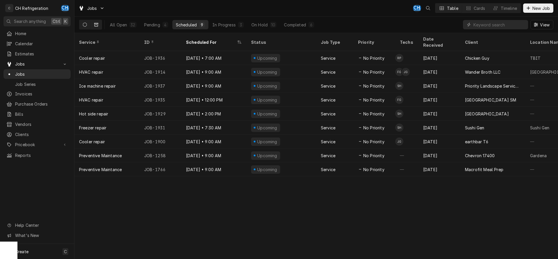
click at [95, 23] on icon "Dynamic Content Wrapper" at bounding box center [96, 25] width 4 height 4
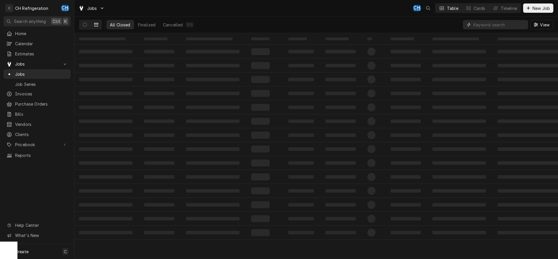
click at [484, 25] on input "Dynamic Content Wrapper" at bounding box center [499, 24] width 52 height 9
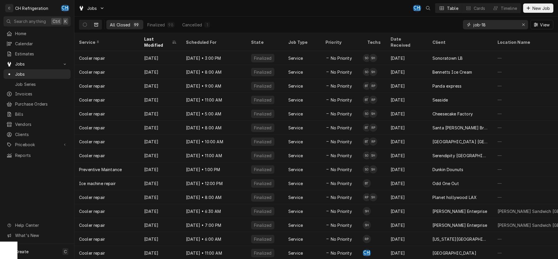
click at [490, 22] on input "job-18" at bounding box center [495, 24] width 44 height 9
click at [493, 26] on input "job-18" at bounding box center [495, 24] width 44 height 9
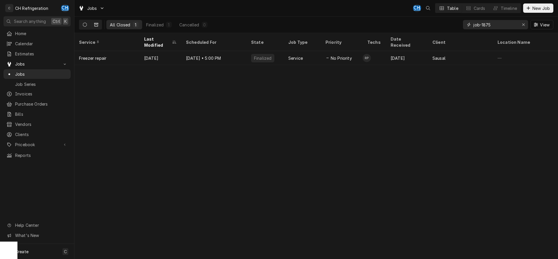
type input "job-1875"
click at [80, 21] on button "Dynamic Content Wrapper" at bounding box center [84, 24] width 11 height 9
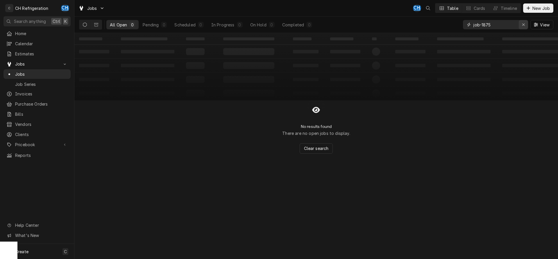
click at [526, 24] on div "Erase input" at bounding box center [523, 25] width 6 height 6
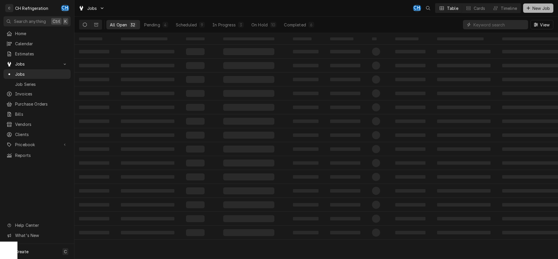
click at [537, 8] on span "New Job" at bounding box center [541, 8] width 20 height 6
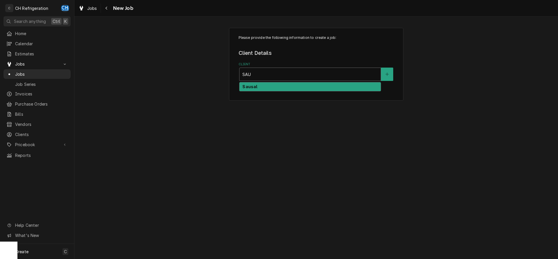
click at [288, 88] on div "Sausal" at bounding box center [309, 87] width 141 height 9
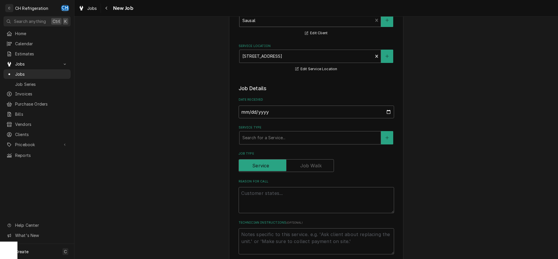
scroll to position [89, 0]
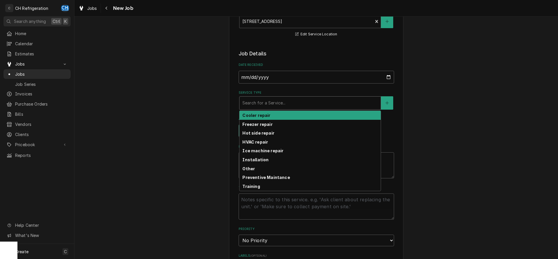
click at [274, 98] on div "Service Type" at bounding box center [309, 103] width 135 height 10
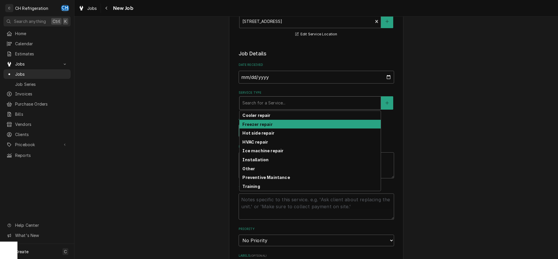
click at [268, 124] on strong "Freezer repair" at bounding box center [257, 124] width 30 height 5
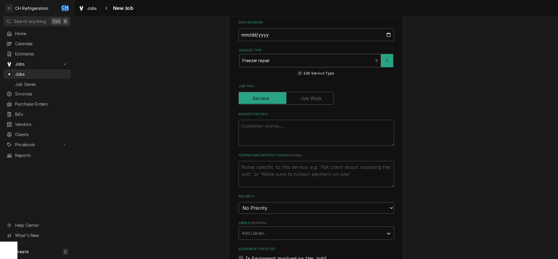
scroll to position [148, 0]
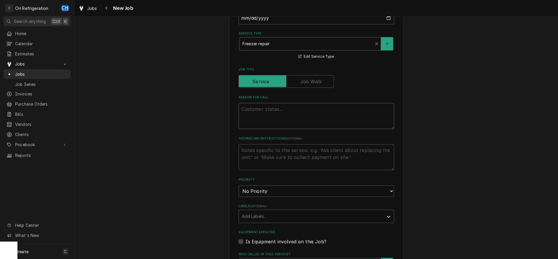
click at [285, 118] on textarea "Reason For Call" at bounding box center [316, 116] width 155 height 26
type textarea "x"
type textarea "i"
type textarea "x"
type textarea "in"
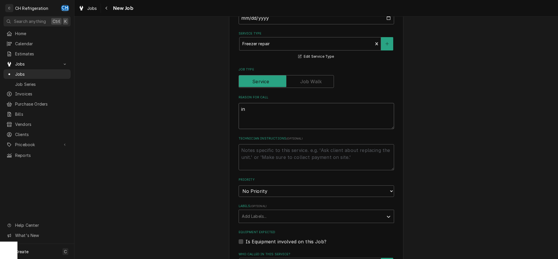
type textarea "x"
type textarea "ins"
type textarea "x"
type textarea "inst"
type textarea "x"
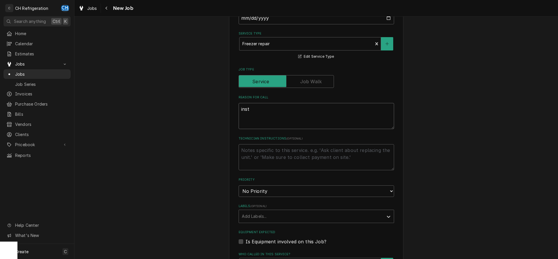
type textarea "insta"
type textarea "x"
type textarea "instal"
type textarea "x"
type textarea "install"
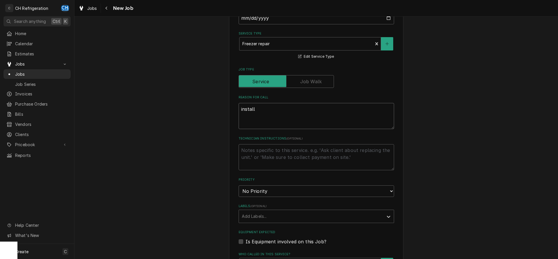
type textarea "x"
type textarea "install"
type textarea "x"
type textarea "install"
type textarea "x"
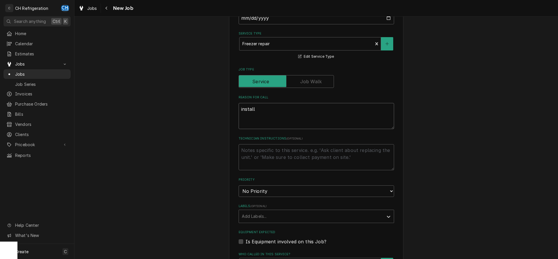
type textarea "instal"
type textarea "x"
type textarea "insta"
type textarea "x"
type textarea "inst"
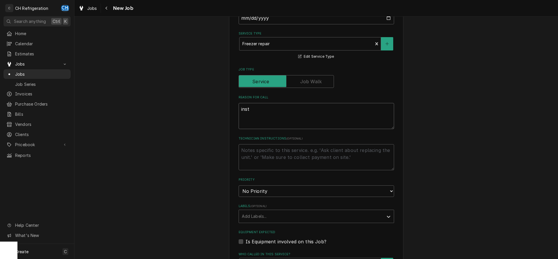
type textarea "x"
type textarea "ins"
type textarea "x"
type textarea "in"
type textarea "x"
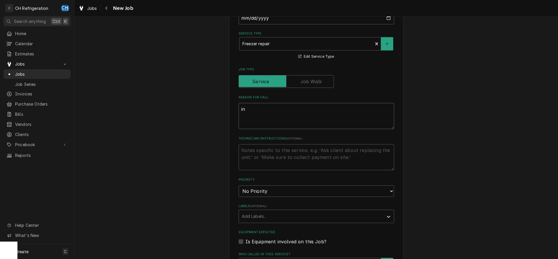
type textarea "i"
type textarea "x"
type textarea "i"
type textarea "x"
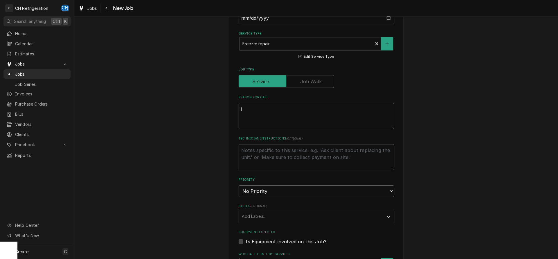
type textarea "in"
type textarea "x"
type textarea "inst"
type textarea "x"
type textarea "insta"
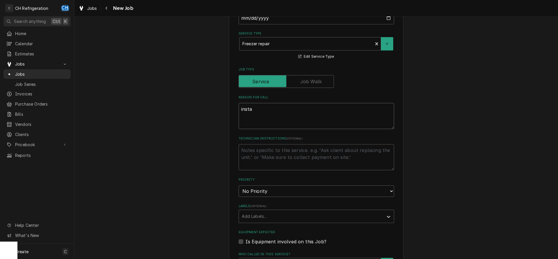
type textarea "x"
type textarea "instal"
type textarea "x"
type textarea "install"
type textarea "x"
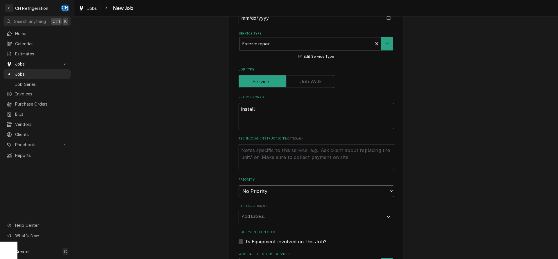
type textarea "install"
type textarea "x"
type textarea "install f"
type textarea "x"
type textarea "install fan"
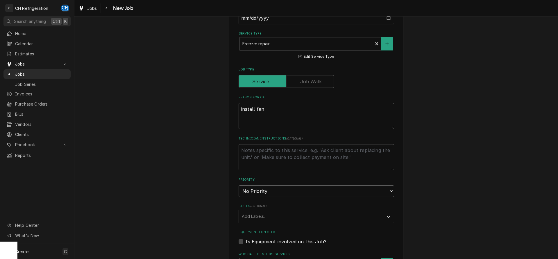
type textarea "x"
type textarea "install fan"
type textarea "x"
type textarea "install fan m"
type textarea "x"
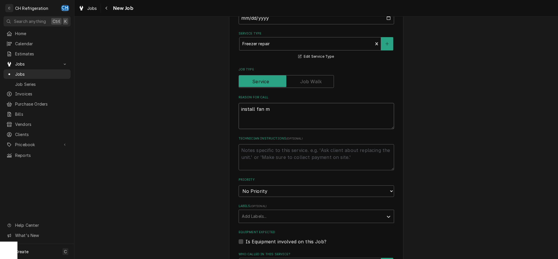
type textarea "install fan mo"
type textarea "x"
type textarea "install fan mot"
type textarea "x"
type textarea "install fan moto"
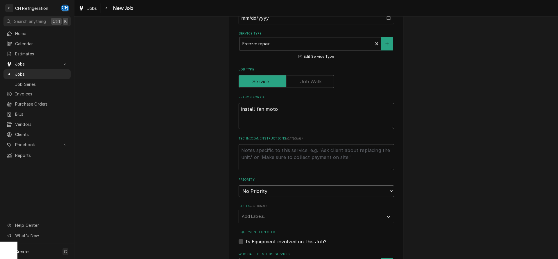
type textarea "x"
type textarea "install fan motor"
type textarea "x"
type textarea "install fan motor"
type textarea "x"
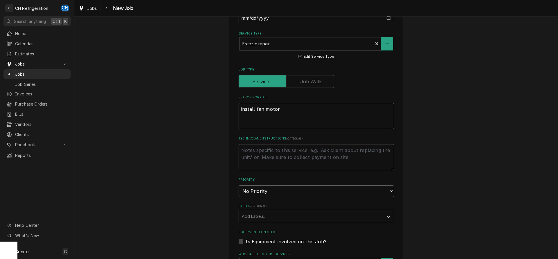
type textarea "install fan motor a"
type textarea "x"
type textarea "install fan motor an"
type textarea "x"
type textarea "install fan motor and"
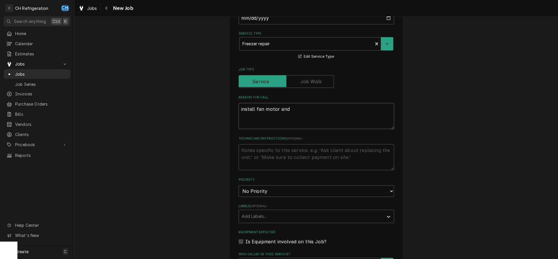
type textarea "x"
type textarea "install fan motor and"
type textarea "x"
type textarea "install fan motor and c"
type textarea "x"
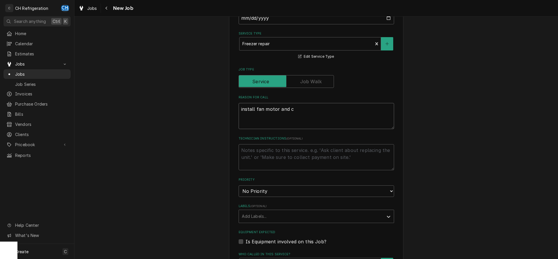
type textarea "install fan motor and co"
type textarea "x"
type textarea "install fan motor and con"
type textarea "x"
type textarea "install fan motor and cond"
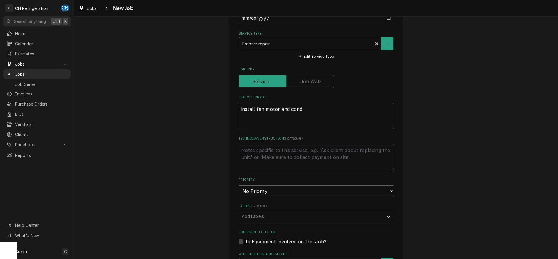
type textarea "x"
type textarea "install fan motor and conde"
type textarea "x"
type textarea "install fan motor and conden"
type textarea "x"
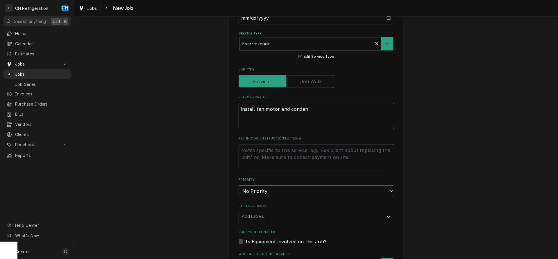
type textarea "install fan motor and condens"
type textarea "x"
type textarea "install fan motor and condense"
type textarea "x"
type textarea "install fan motor and condenser"
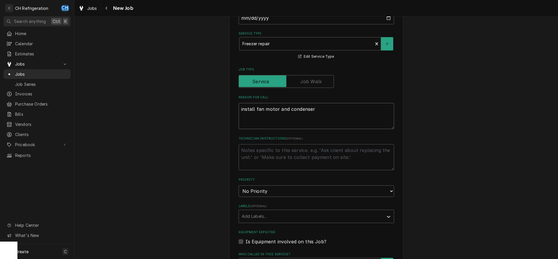
type textarea "x"
type textarea "install fan motor and condenser"
type textarea "x"
type textarea "install fan motor and condenser c"
type textarea "x"
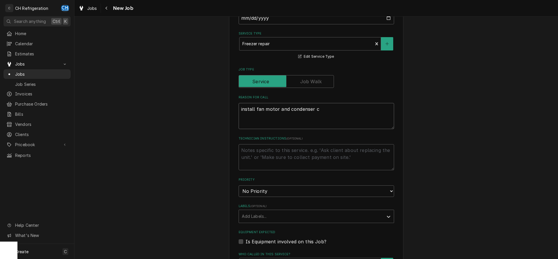
type textarea "install fan motor and condenser co"
type textarea "x"
type textarea "install fan motor and condenser coi"
type textarea "x"
type textarea "install fan motor and condenser coil"
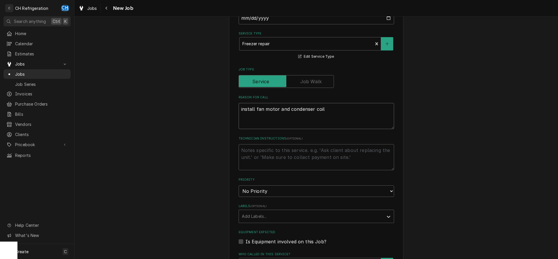
type textarea "x"
type textarea "install fan motor and condenser coil"
type textarea "x"
type textarea "install fan motor and condenser coil f"
type textarea "x"
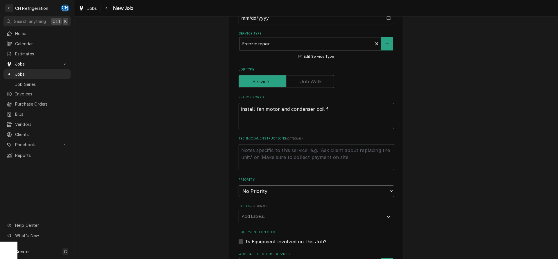
type textarea "install fan motor and condenser coil fo"
type textarea "x"
type textarea "install fan motor and condenser coil for"
type textarea "x"
type textarea "install fan motor and condenser coil for"
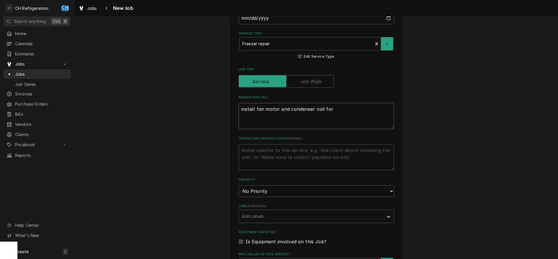
type textarea "x"
type textarea "install fan motor and condenser coil for b"
type textarea "x"
type textarea "install fan motor and condenser coil for ba"
type textarea "x"
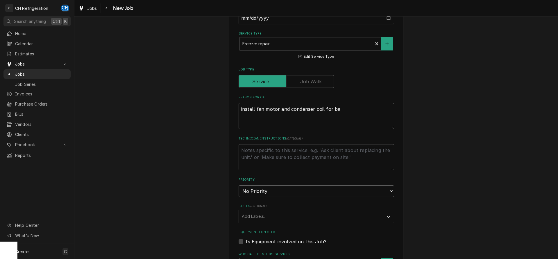
type textarea "install fan motor and condenser coil for bar"
type textarea "x"
type textarea "install fan motor and condenser coil for bar"
type textarea "x"
type textarea "install fan motor and condenser coil for bar f"
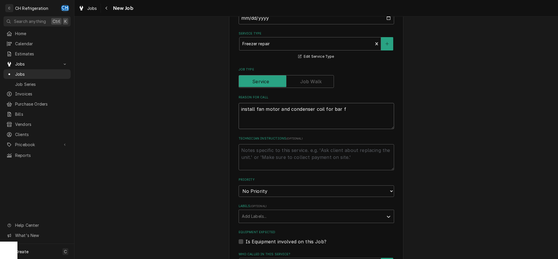
type textarea "x"
type textarea "install fan motor and condenser coil for bar fr"
type textarea "x"
type textarea "install fan motor and condenser coil for bar fre"
type textarea "x"
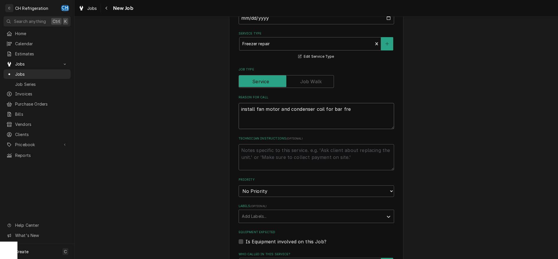
type textarea "install fan motor and condenser coil for bar free"
type textarea "x"
type textarea "install fan motor and condenser coil for bar freex"
type textarea "x"
type textarea "install fan motor and condenser coil for bar free"
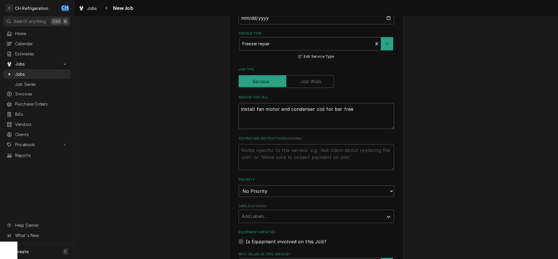
type textarea "x"
type textarea "install fan motor and condenser coil for bar freez"
type textarea "x"
type textarea "install fan motor and condenser coil for bar freeze"
type textarea "x"
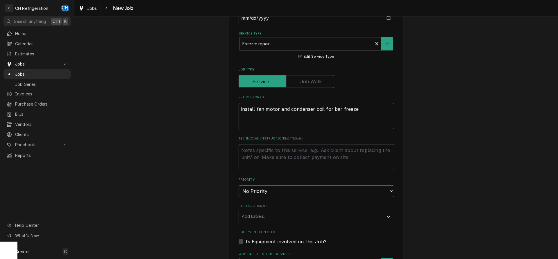
type textarea "install fan motor and condenser coil for bar freezer"
type textarea "x"
type textarea "install fan motor and condenser coil for bar freezer"
click at [328, 107] on textarea "install fan motor and condenser coil for bar freezer" at bounding box center [316, 116] width 155 height 26
click at [331, 107] on textarea "install fan motor and condenser coil for bar freezer" at bounding box center [316, 116] width 155 height 26
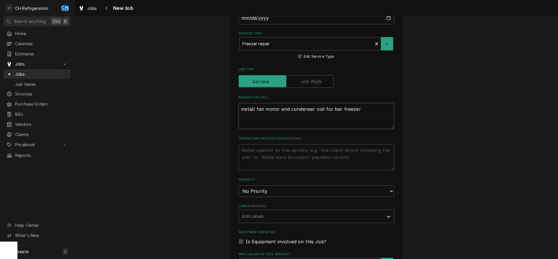
type textarea "x"
type textarea "install fan motor and condenser coil for gbar freezer"
type textarea "x"
type textarea "install fan motor and condenser coil for glbar freezer"
type textarea "x"
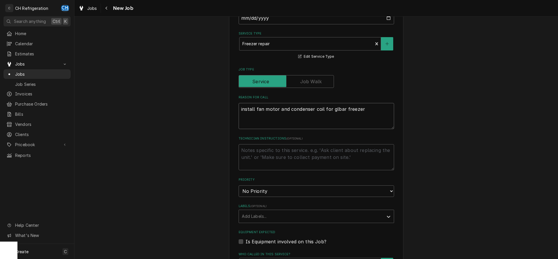
type textarea "install fan motor and condenser coil for glabar freezer"
type textarea "x"
type textarea "install fan motor and condenser coil for glasbar freezer"
type textarea "x"
type textarea "install fan motor and condenser coil for glastbar freezer"
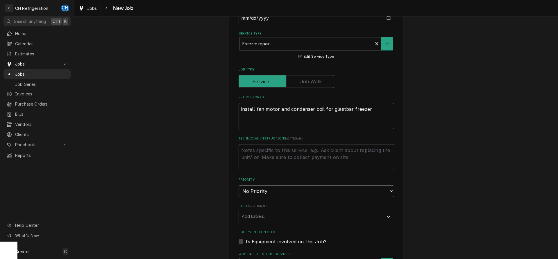
type textarea "x"
type textarea "install fan motor and condenser coil for glastebar freezer"
type textarea "x"
type textarea "install fan motor and condenser coil for glastenbar freezer"
type textarea "x"
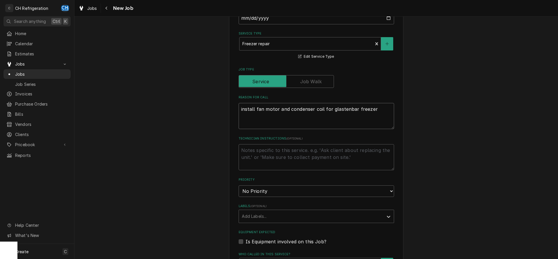
type textarea "install fan motor and condenser coil for glastendbar freezer"
type textarea "x"
type textarea "install fan motor and condenser coil for glastendebar freezer"
type textarea "x"
type textarea "install fan motor and condenser coil for glastenderbar freezer"
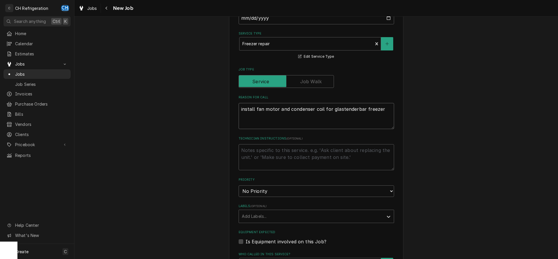
type textarea "x"
type textarea "install fan motor and condenser coil for glastender bar freezer"
type textarea "x"
click at [382, 119] on textarea "install fan motor and condenser coil for glastender bar freezer" at bounding box center [316, 116] width 155 height 26
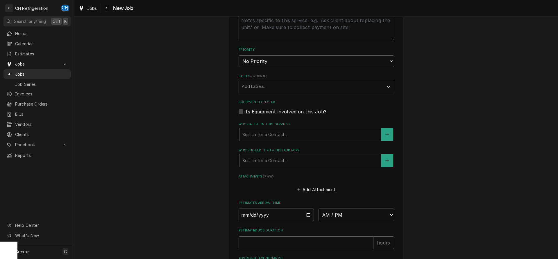
scroll to position [296, 0]
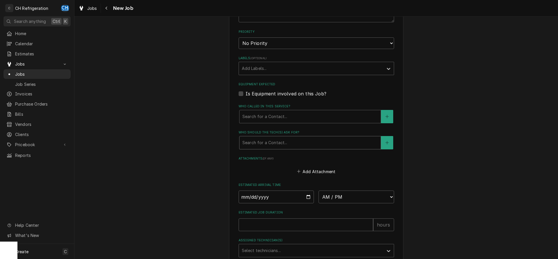
type textarea "install fan motor and condenser coil for glastender bar freezer"
click at [302, 138] on div "Who should the tech(s) ask for?" at bounding box center [309, 143] width 135 height 10
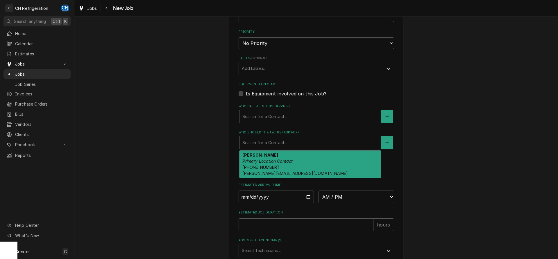
click at [293, 170] on div "Amy Michelini Primary Location Contact (310) 663-9053 amy@sausal.com" at bounding box center [309, 164] width 141 height 27
type textarea "x"
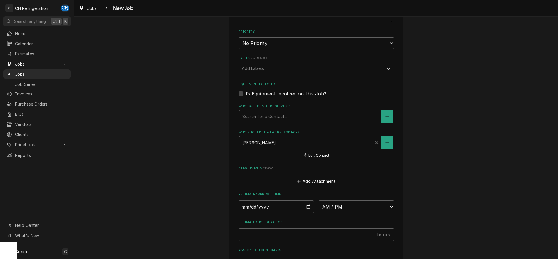
scroll to position [354, 0]
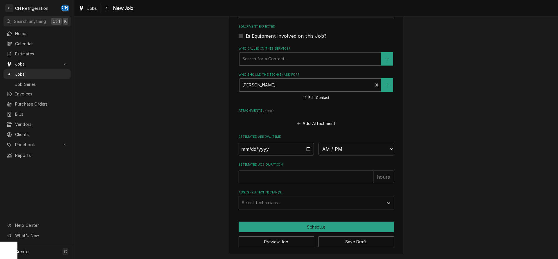
click at [308, 145] on input "Date" at bounding box center [277, 149] width 76 height 13
click at [305, 150] on input "Date" at bounding box center [277, 149] width 76 height 13
type input "2025-09-18"
click at [318, 143] on select "AM / PM 6:00 AM 6:15 AM 6:30 AM 6:45 AM 7:00 AM 7:15 AM 7:30 AM 7:45 AM 8:00 AM…" at bounding box center [356, 149] width 76 height 13
type textarea "x"
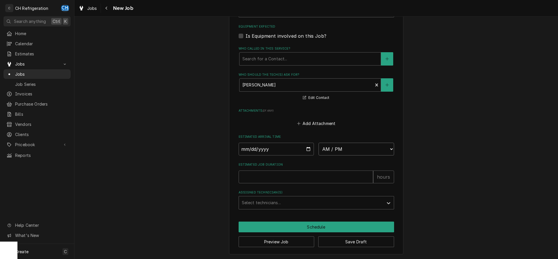
select select "09:00:00"
click option "9:00 AM" at bounding box center [0, 0] width 0 height 0
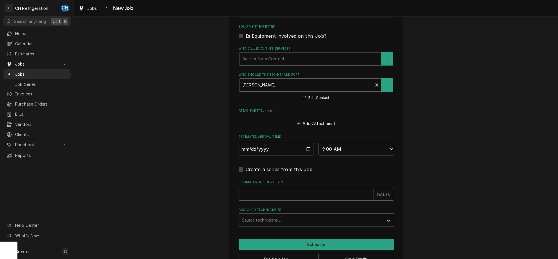
type textarea "x"
click at [318, 143] on select "AM / PM 6:00 AM 6:15 AM 6:30 AM 6:45 AM 7:00 AM 7:15 AM 7:30 AM 7:45 AM 8:00 AM…" at bounding box center [356, 149] width 76 height 13
select select "08:00:00"
click option "8:00 AM" at bounding box center [0, 0] width 0 height 0
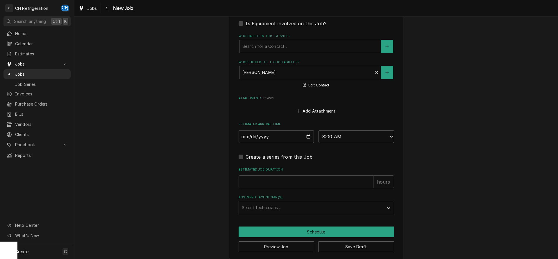
scroll to position [372, 0]
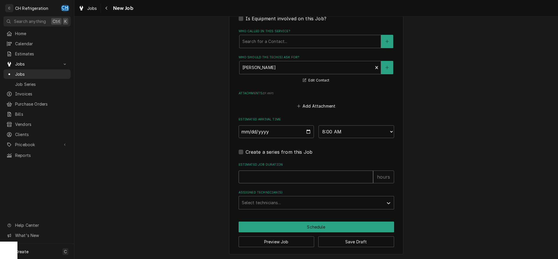
click at [289, 174] on input "Estimated Job Duration" at bounding box center [306, 177] width 135 height 13
type textarea "x"
type input "4"
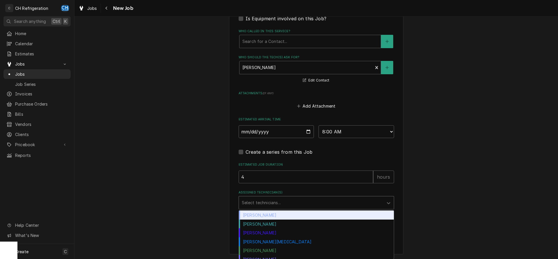
click at [270, 202] on div "Assigned Technician(s)" at bounding box center [311, 203] width 139 height 10
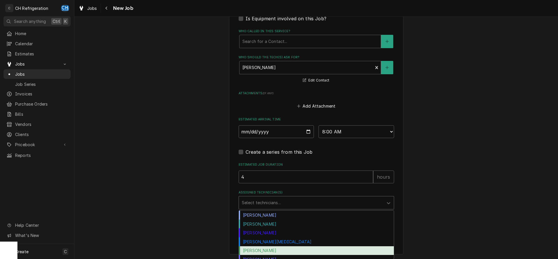
click at [279, 253] on div "Ruben Perez" at bounding box center [316, 251] width 155 height 9
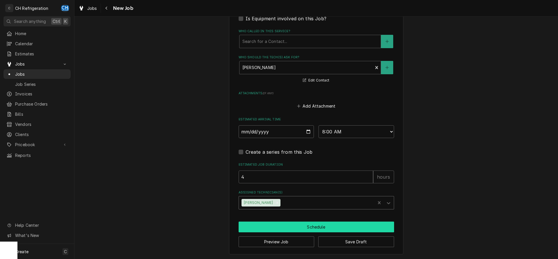
click at [309, 227] on button "Schedule" at bounding box center [316, 227] width 155 height 11
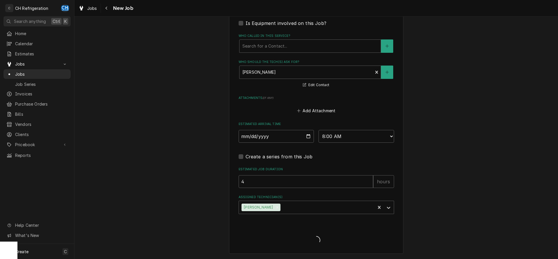
scroll to position [366, 0]
type textarea "x"
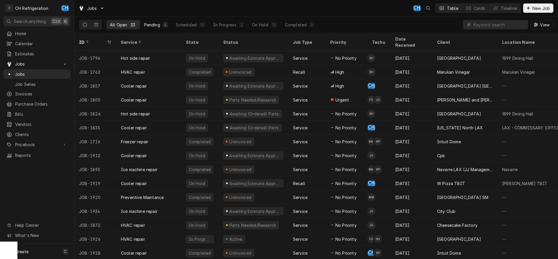
click at [153, 21] on button "Pending 4" at bounding box center [156, 24] width 31 height 9
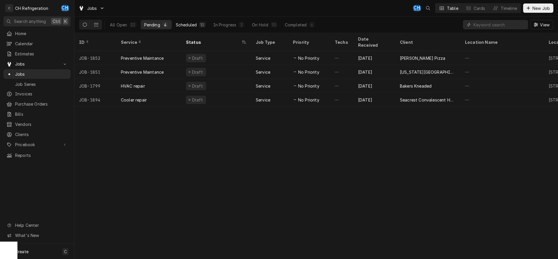
click at [188, 26] on div "Scheduled" at bounding box center [186, 25] width 21 height 6
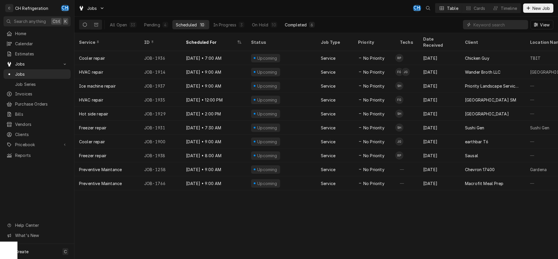
click at [300, 21] on button "Completed 6" at bounding box center [299, 24] width 37 height 9
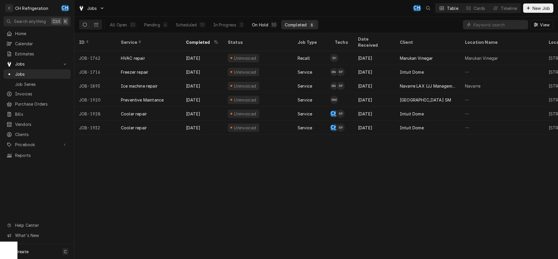
click at [273, 25] on div "10" at bounding box center [274, 25] width 4 height 6
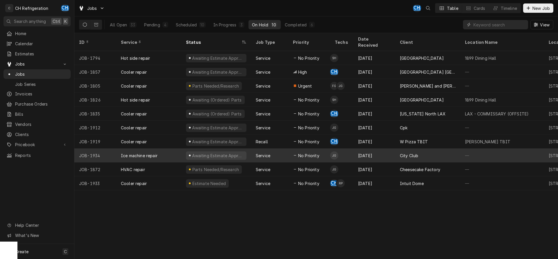
click at [331, 152] on div "Josh Galindo's Avatar" at bounding box center [334, 156] width 8 height 8
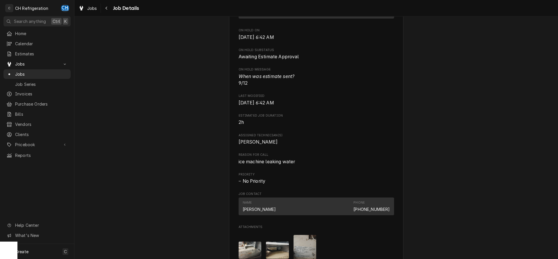
scroll to position [444, 0]
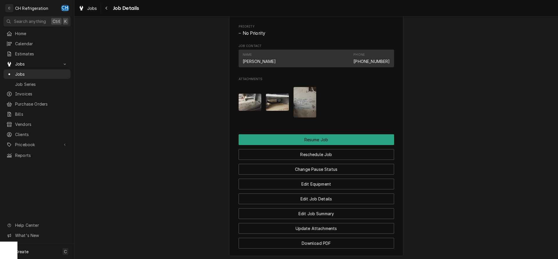
click at [306, 111] on img "Attachments" at bounding box center [304, 102] width 23 height 31
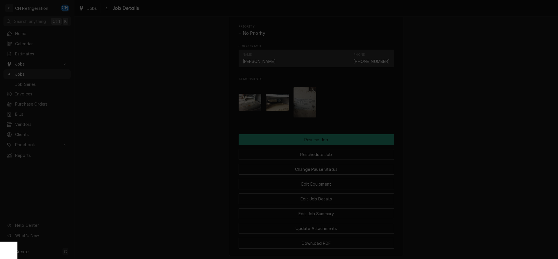
click at [451, 109] on div at bounding box center [279, 129] width 558 height 259
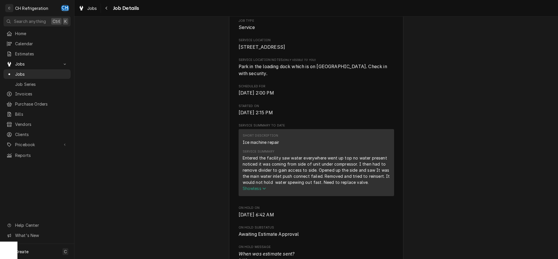
scroll to position [0, 0]
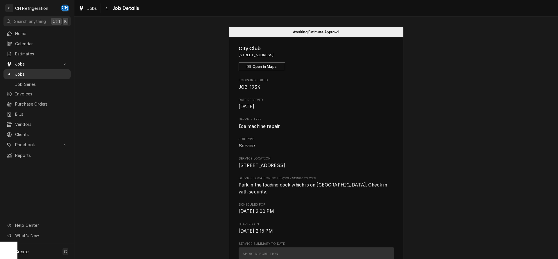
click at [20, 71] on span "Jobs" at bounding box center [41, 74] width 53 height 6
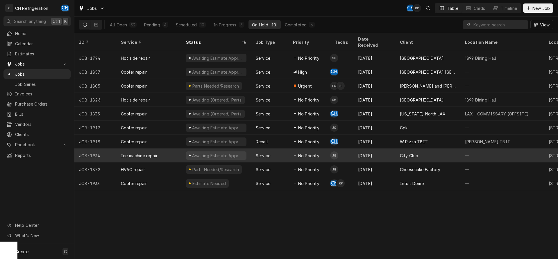
click at [391, 152] on div "[DATE]" at bounding box center [374, 156] width 42 height 14
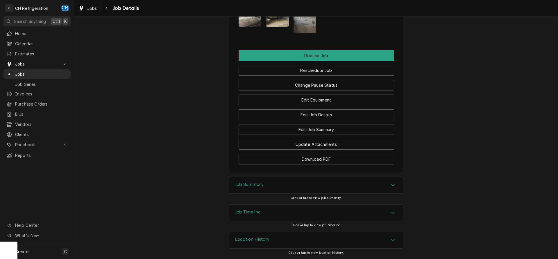
scroll to position [517, 0]
click at [302, 73] on button "Reschedule Job" at bounding box center [316, 70] width 155 height 11
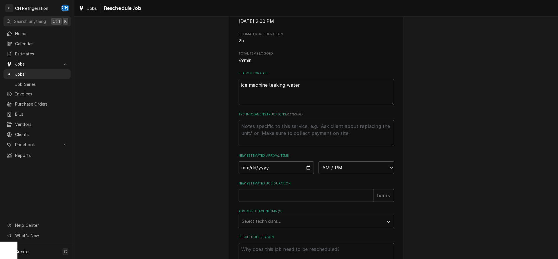
scroll to position [168, 0]
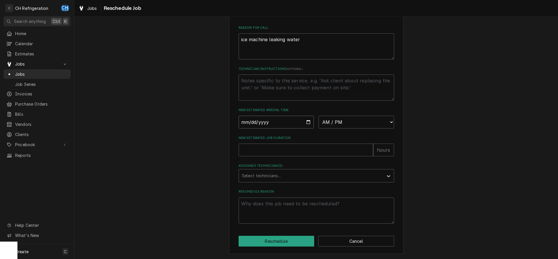
click at [306, 119] on input "Date" at bounding box center [277, 122] width 76 height 13
click at [308, 120] on input "Date" at bounding box center [277, 122] width 76 height 13
click at [308, 123] on input "Date" at bounding box center [277, 122] width 76 height 13
type input "[DATE]"
type textarea "x"
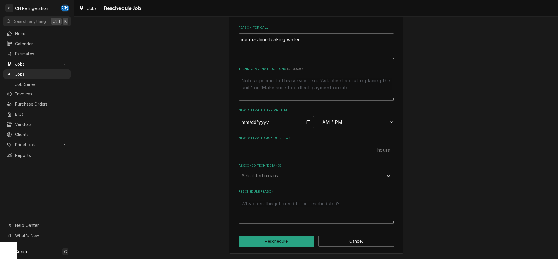
click at [318, 116] on select "AM / PM 6:00 AM 6:15 AM 6:30 AM 6:45 AM 7:00 AM 7:15 AM 7:30 AM 7:45 AM 8:00 AM…" at bounding box center [356, 122] width 76 height 13
select select "14:00:00"
click option "2:00 PM" at bounding box center [0, 0] width 0 height 0
click at [288, 149] on input "New Estimated Job Duration" at bounding box center [306, 150] width 135 height 13
type textarea "x"
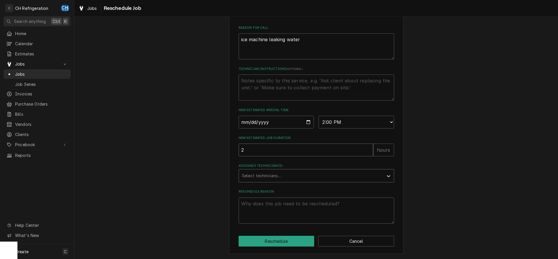
type input "2"
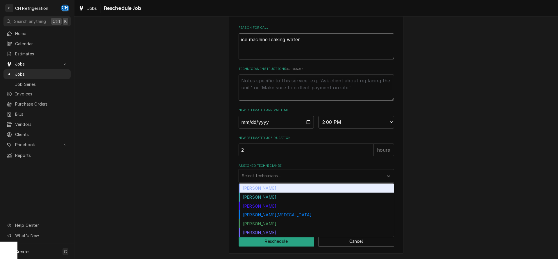
click at [287, 173] on div "Assigned Technician(s)" at bounding box center [311, 176] width 139 height 10
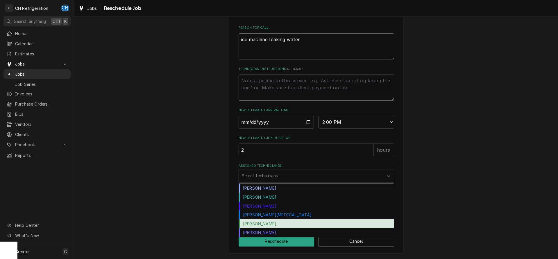
click at [268, 223] on div "[PERSON_NAME]" at bounding box center [316, 224] width 155 height 9
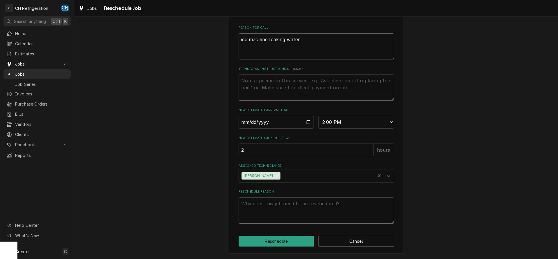
click at [280, 215] on textarea "Reschedule Reason" at bounding box center [316, 211] width 155 height 26
type textarea "x"
type textarea "p"
type textarea "x"
type textarea "pa"
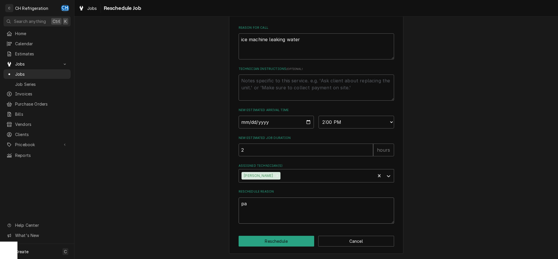
type textarea "x"
type textarea "par"
type textarea "x"
type textarea "part"
type textarea "x"
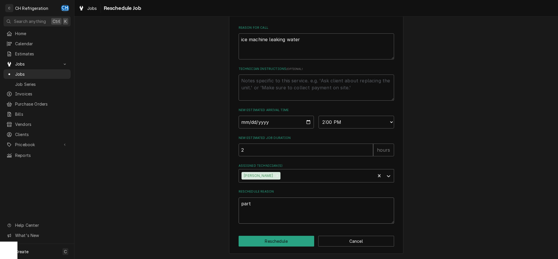
type textarea "parts"
type textarea "x"
type textarea "parts"
type textarea "x"
type textarea "parts a"
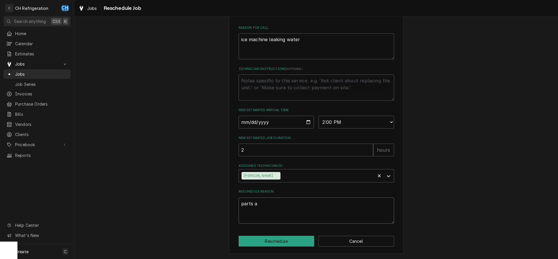
type textarea "x"
type textarea "parts at"
type textarea "x"
type textarea "parts at"
type textarea "x"
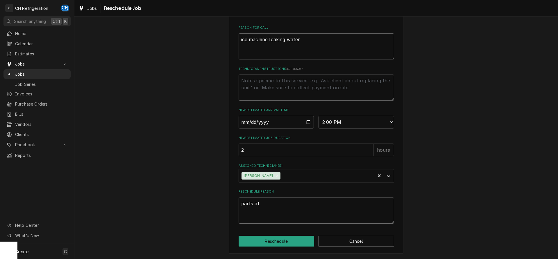
type textarea "parts at W"
type textarea "x"
type textarea "parts at WP"
type textarea "x"
type textarea "parts at WPD"
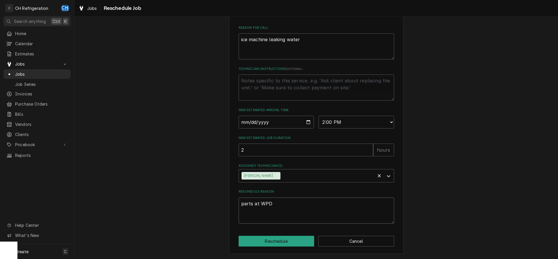
type textarea "x"
type textarea "parts at WPD"
type textarea "x"
type textarea "parts at WPD w"
type textarea "x"
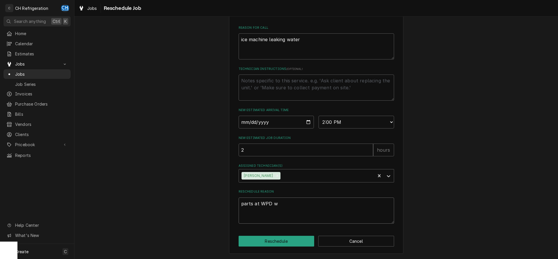
type textarea "parts at WPD wi"
type textarea "x"
type textarea "parts at WPD wil"
type textarea "x"
type textarea "parts at WPD will"
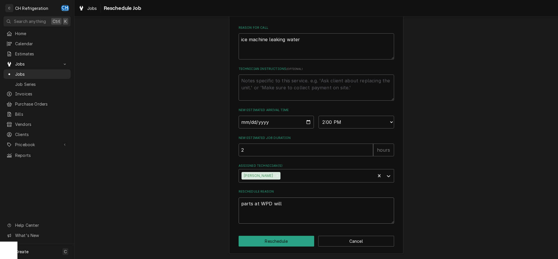
type textarea "x"
type textarea "parts at WPD will"
type textarea "x"
type textarea "parts at WPD will c"
type textarea "x"
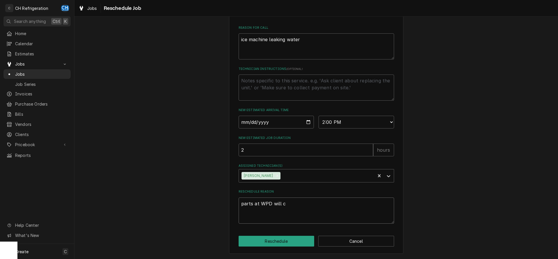
type textarea "parts at WPD will ca"
type textarea "x"
type textarea "parts at WPD will cal"
type textarea "x"
type textarea "parts at WPD will call"
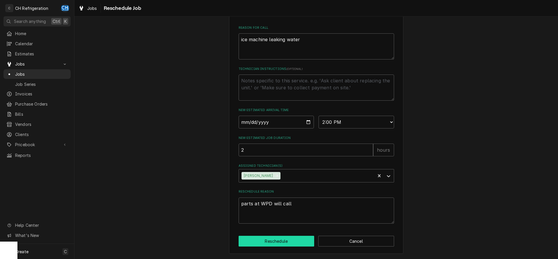
click at [279, 241] on button "Reschedule" at bounding box center [277, 241] width 76 height 11
type textarea "x"
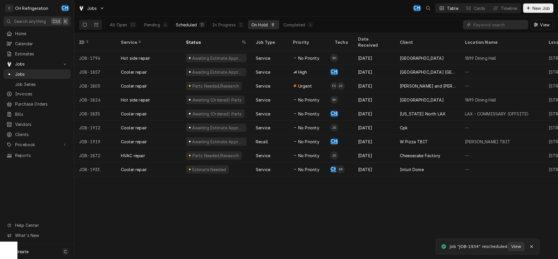
click at [202, 24] on div "11" at bounding box center [201, 25] width 3 height 6
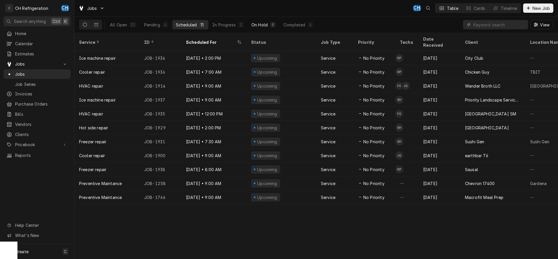
click at [270, 24] on div "9" at bounding box center [273, 25] width 6 height 6
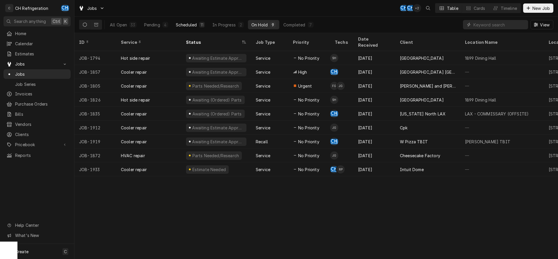
click at [199, 26] on button "Scheduled 11" at bounding box center [190, 24] width 36 height 9
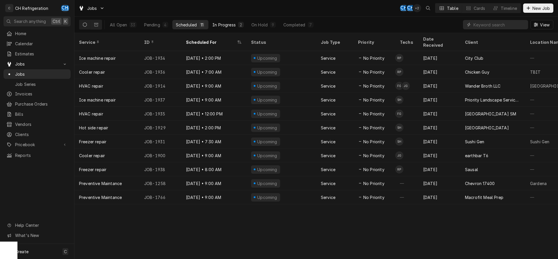
click at [232, 25] on div "In Progress" at bounding box center [223, 25] width 23 height 6
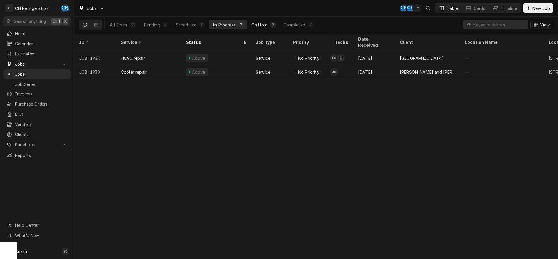
click at [252, 27] on div "On Hold" at bounding box center [259, 25] width 16 height 6
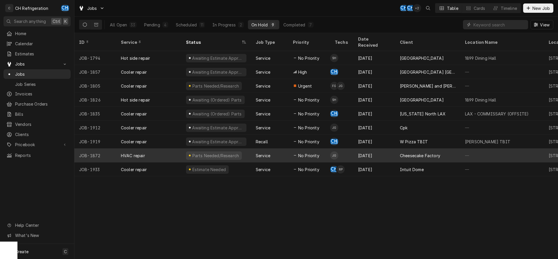
click at [307, 153] on span "No Priority" at bounding box center [308, 156] width 21 height 6
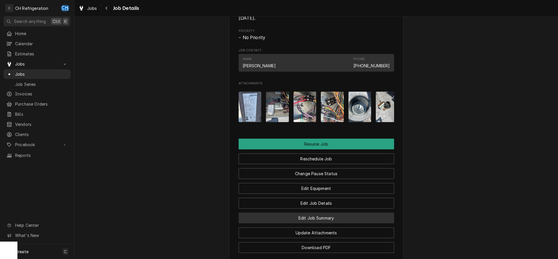
scroll to position [611, 0]
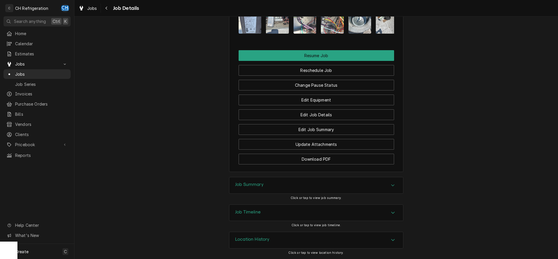
click at [263, 187] on h3 "Job Summary" at bounding box center [249, 185] width 28 height 6
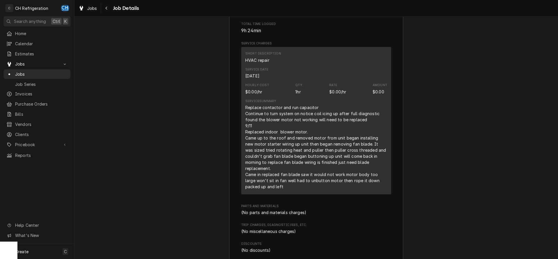
scroll to position [907, 0]
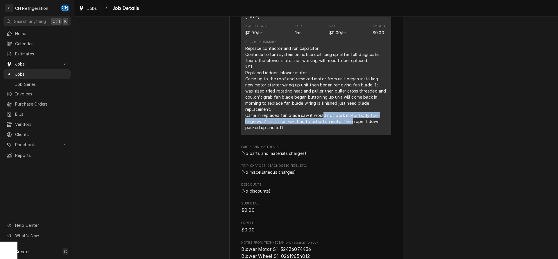
drag, startPoint x: 324, startPoint y: 115, endPoint x: 337, endPoint y: 124, distance: 16.3
click at [337, 124] on div "Replace contactor and run capacitor Continue to turn system on notice coil icin…" at bounding box center [316, 87] width 142 height 85
click at [317, 128] on div "Replace contactor and run capacitor Continue to turn system on notice coil icin…" at bounding box center [316, 87] width 142 height 85
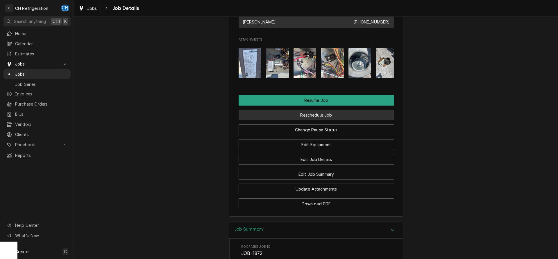
scroll to position [565, 0]
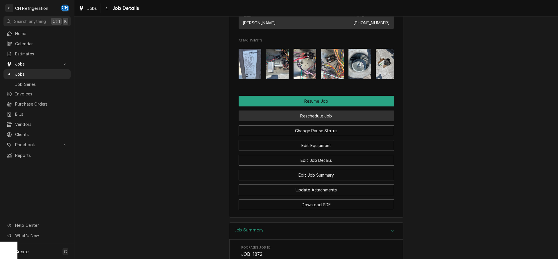
click at [310, 117] on button "Reschedule Job" at bounding box center [316, 116] width 155 height 11
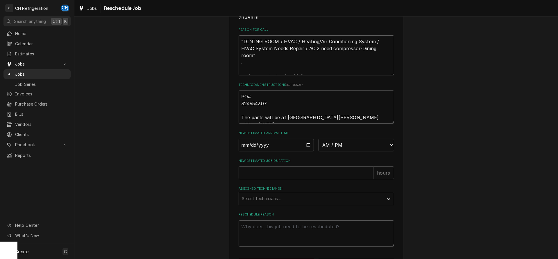
scroll to position [178, 0]
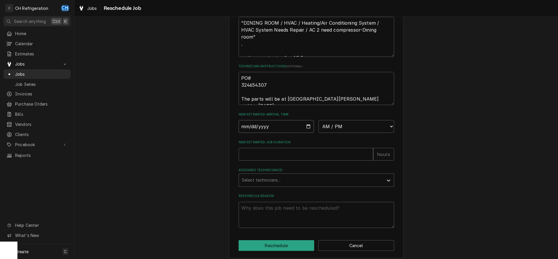
click at [306, 133] on input "Date" at bounding box center [277, 126] width 76 height 13
type input "[DATE]"
type textarea "x"
click at [318, 120] on select "AM / PM 6:00 AM 6:15 AM 6:30 AM 6:45 AM 7:00 AM 7:15 AM 7:30 AM 7:45 AM 8:00 AM…" at bounding box center [356, 126] width 76 height 13
select select "14:00:00"
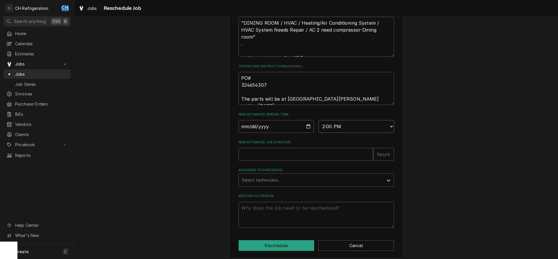
click option "2:00 PM" at bounding box center [0, 0] width 0 height 0
click at [297, 157] on input "New Estimated Job Duration" at bounding box center [306, 154] width 135 height 13
type textarea "x"
type input "2"
click at [278, 186] on div "Assigned Technician(s)" at bounding box center [311, 180] width 139 height 10
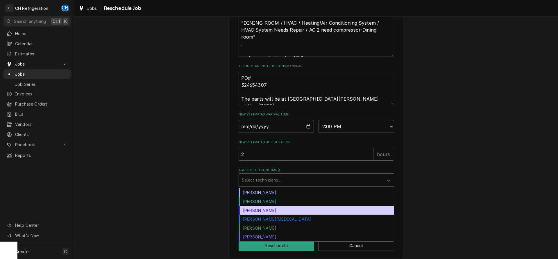
click at [269, 215] on div "[PERSON_NAME]" at bounding box center [316, 210] width 155 height 9
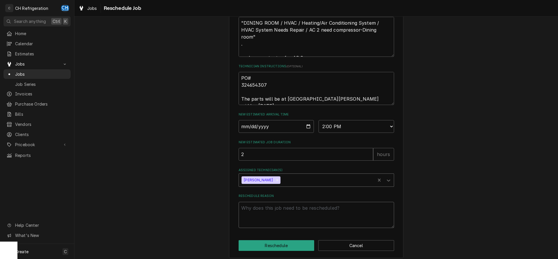
click at [288, 220] on textarea "Reschedule Reason" at bounding box center [316, 215] width 155 height 26
type textarea "x"
type textarea "r"
type textarea "x"
type textarea "re"
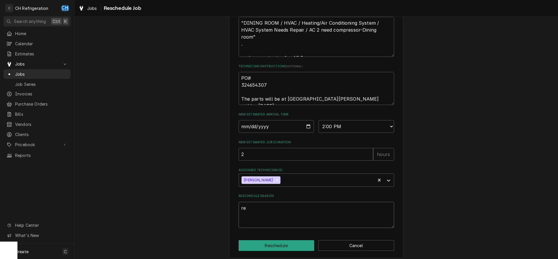
type textarea "x"
type textarea "reu"
type textarea "x"
type textarea "reut"
type textarea "x"
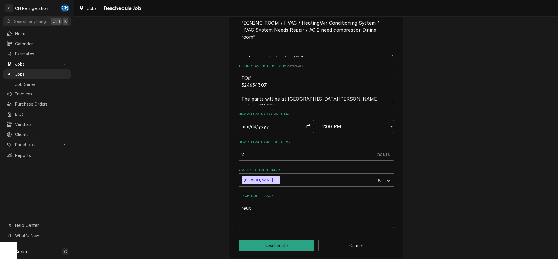
type textarea "reutn"
type textarea "x"
type textarea "reutn"
type textarea "x"
type textarea "reutn"
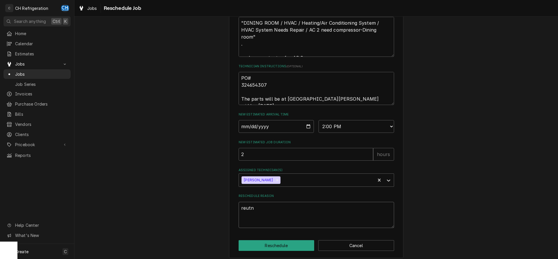
type textarea "x"
type textarea "reut"
type textarea "x"
type textarea "reu"
type textarea "x"
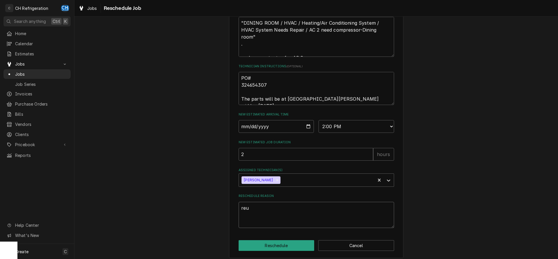
type textarea "re"
type textarea "x"
type textarea "rer"
type textarea "x"
type textarea "re"
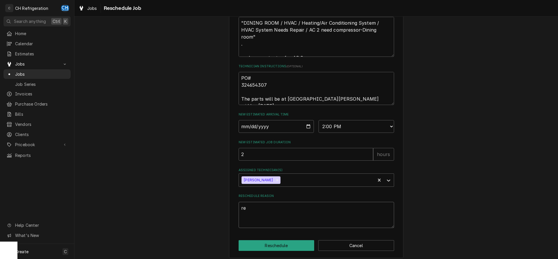
type textarea "x"
type textarea "ret"
type textarea "x"
type textarea "retu"
type textarea "x"
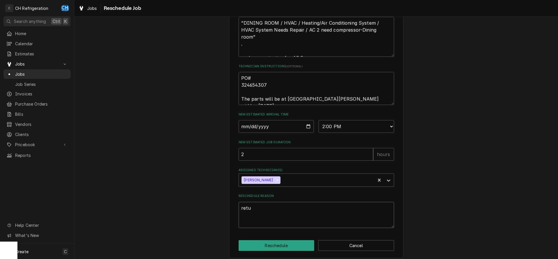
type textarea "retur"
type textarea "x"
type textarea "return"
type textarea "x"
type textarea "return"
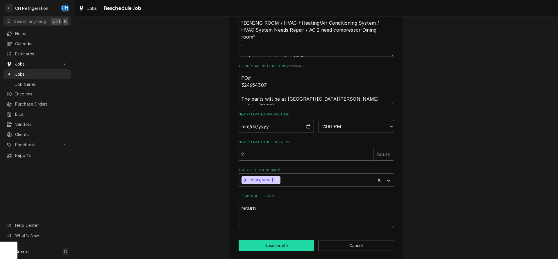
click at [273, 251] on button "Reschedule" at bounding box center [277, 246] width 76 height 11
type textarea "x"
